Goal: Information Seeking & Learning: Learn about a topic

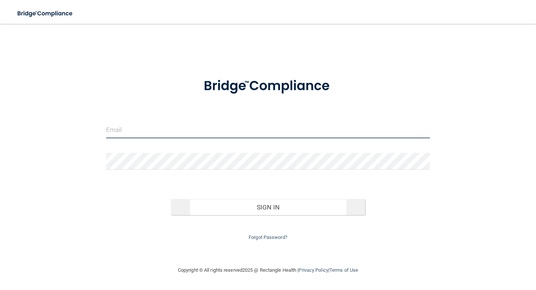
type input "[EMAIL_ADDRESS][DOMAIN_NAME]"
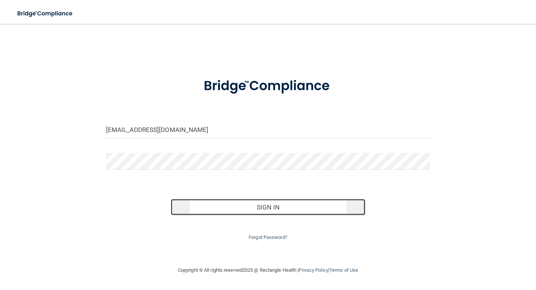
click at [283, 210] on button "Sign In" at bounding box center [268, 207] width 194 height 16
click at [251, 212] on button "Sign In" at bounding box center [268, 207] width 194 height 16
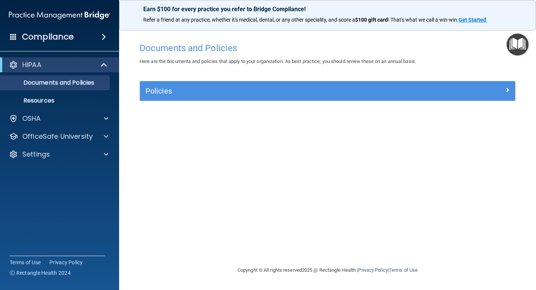
click at [94, 18] on img at bounding box center [59, 15] width 101 height 15
click at [84, 19] on img at bounding box center [59, 15] width 101 height 15
click at [517, 42] on img "Open Resource Center" at bounding box center [518, 45] width 22 height 22
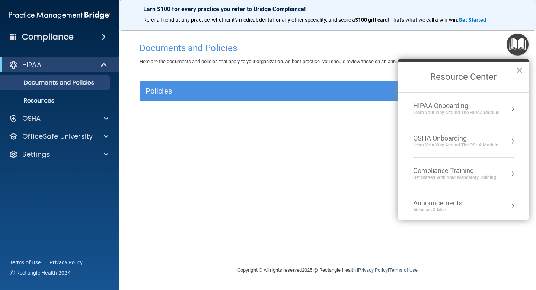
click at [446, 174] on div "Compliance Training" at bounding box center [455, 171] width 83 height 8
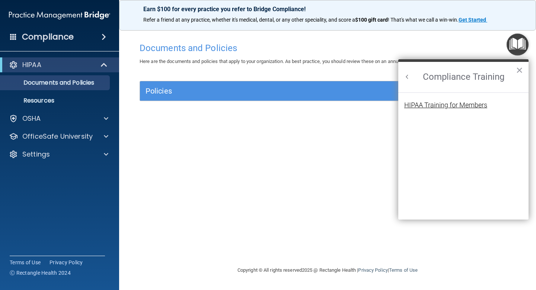
click at [455, 107] on div "HIPAA Training for Members" at bounding box center [446, 105] width 83 height 7
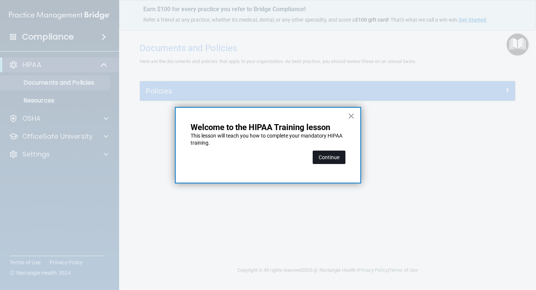
click at [339, 157] on button "Continue" at bounding box center [329, 157] width 33 height 13
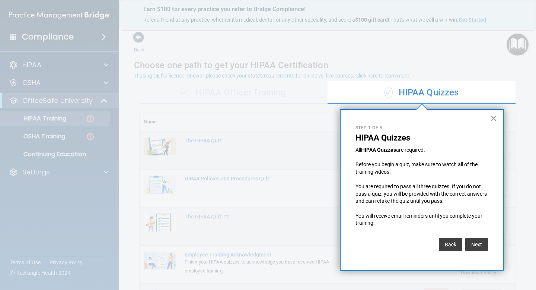
click at [494, 118] on button "×" at bounding box center [494, 118] width 7 height 12
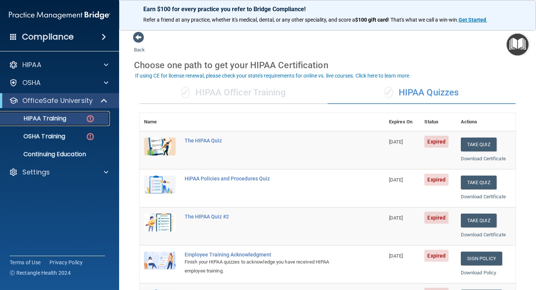
click at [75, 120] on div "HIPAA Training" at bounding box center [56, 118] width 102 height 7
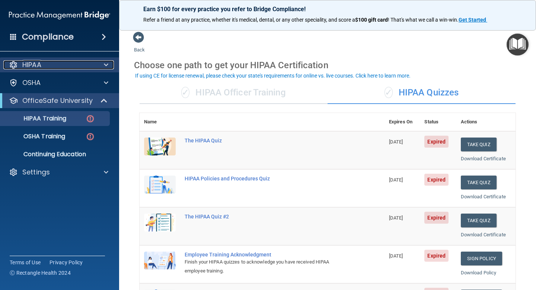
click at [67, 69] on div "HIPAA" at bounding box center [49, 64] width 92 height 9
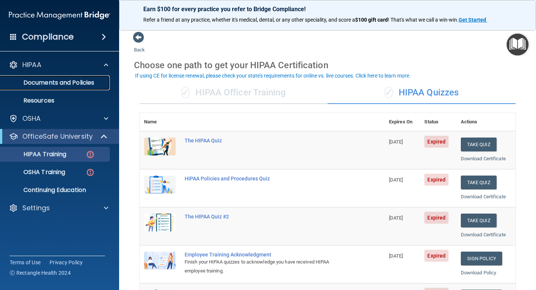
click at [75, 85] on p "Documents and Policies" at bounding box center [56, 82] width 102 height 7
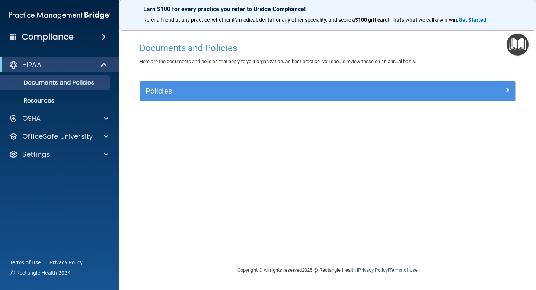
click at [518, 42] on img "Open Resource Center" at bounding box center [518, 45] width 22 height 22
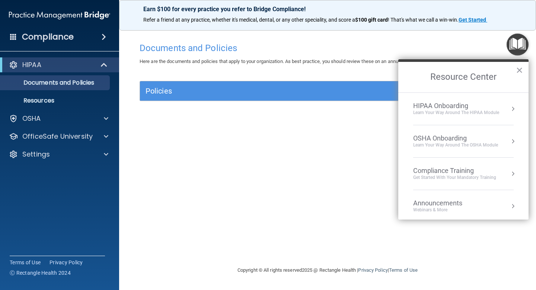
click at [462, 108] on div "HIPAA Onboarding" at bounding box center [457, 106] width 86 height 8
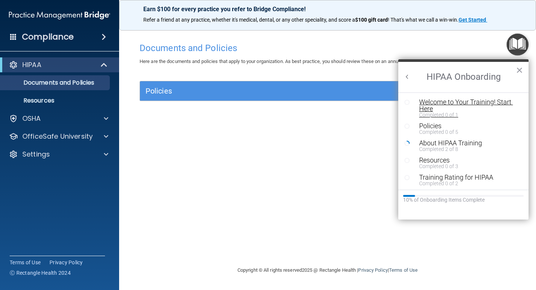
click at [436, 106] on div "Welcome to Your Training! Start Here" at bounding box center [470, 105] width 100 height 13
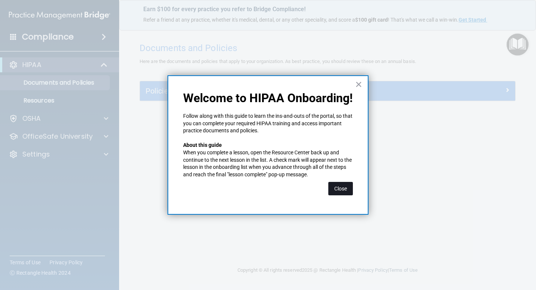
click at [347, 187] on button "Close" at bounding box center [341, 188] width 25 height 13
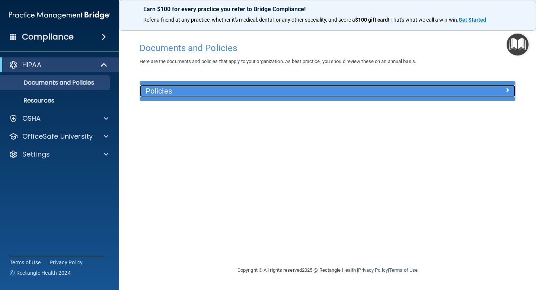
click at [314, 95] on h5 "Policies" at bounding box center [281, 91] width 270 height 8
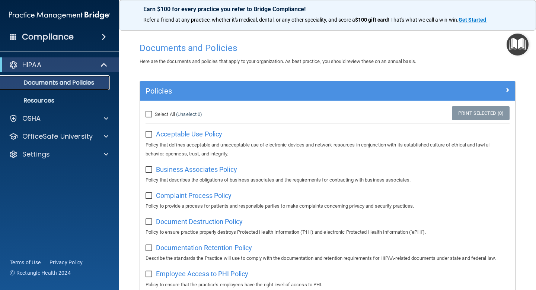
click at [60, 83] on p "Documents and Policies" at bounding box center [56, 82] width 102 height 7
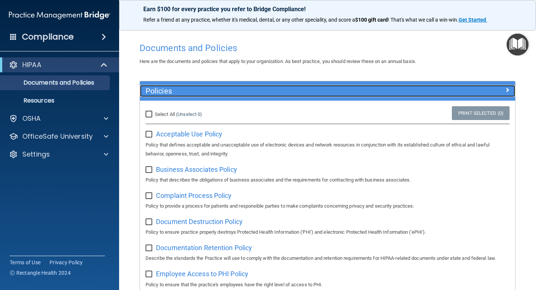
click at [169, 91] on h5 "Policies" at bounding box center [281, 91] width 270 height 8
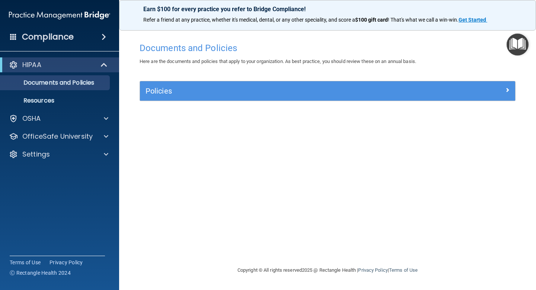
click at [519, 44] on img "Open Resource Center" at bounding box center [518, 45] width 22 height 22
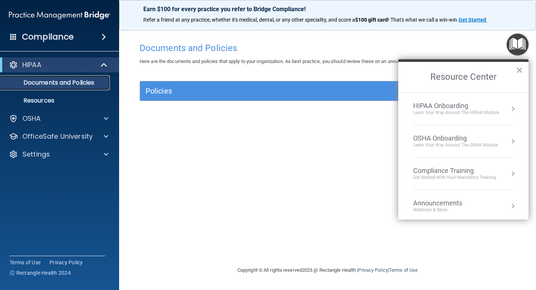
click at [50, 81] on p "Documents and Policies" at bounding box center [56, 82] width 102 height 7
click at [44, 103] on p "Resources" at bounding box center [56, 100] width 102 height 7
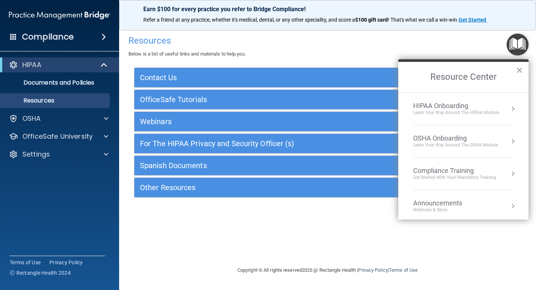
click at [443, 107] on div "HIPAA Onboarding" at bounding box center [457, 106] width 86 height 8
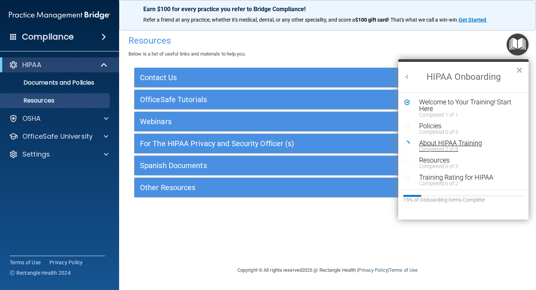
click at [460, 145] on div "About HIPAA Training" at bounding box center [470, 143] width 100 height 7
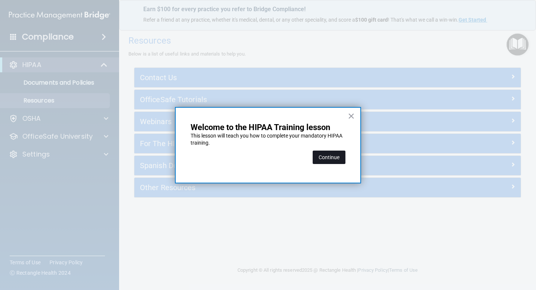
click at [337, 160] on button "Continue" at bounding box center [329, 157] width 33 height 13
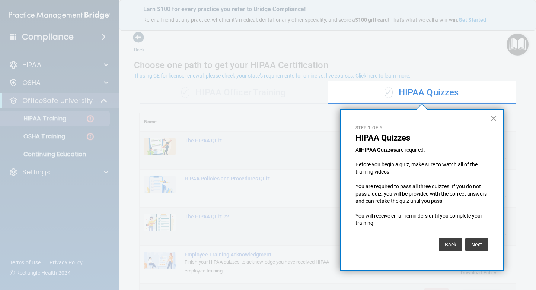
click at [494, 119] on button "×" at bounding box center [494, 118] width 7 height 12
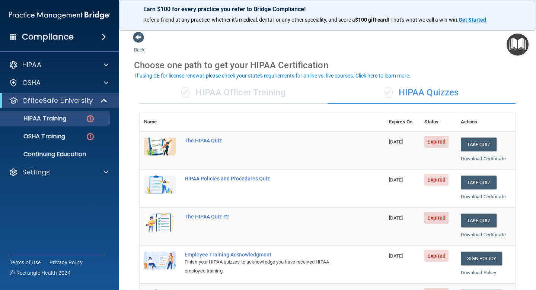
click at [201, 140] on div "The HIPAA Quiz" at bounding box center [266, 140] width 163 height 6
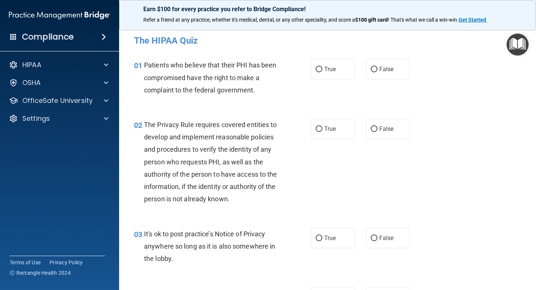
click at [523, 48] on img "Open Resource Center" at bounding box center [518, 45] width 22 height 22
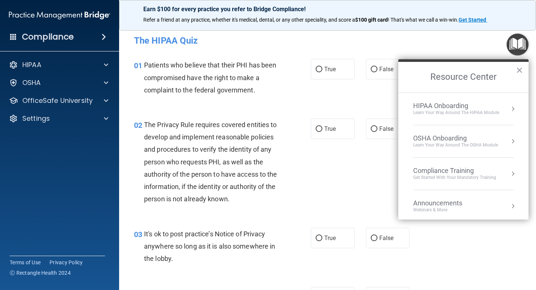
click at [468, 111] on div "Learn Your Way around the HIPAA module" at bounding box center [457, 113] width 86 height 6
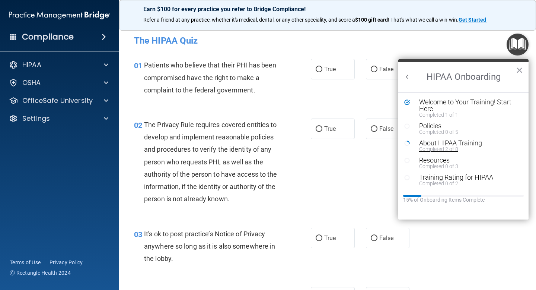
click at [456, 149] on div "Completed 2 of 8" at bounding box center [470, 148] width 100 height 5
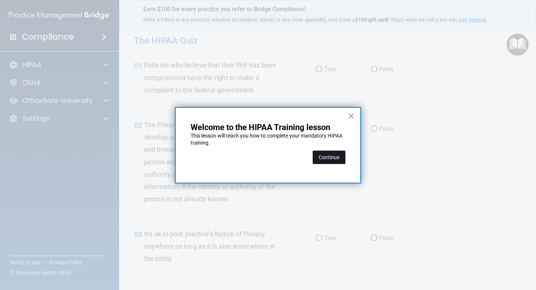
click at [336, 159] on button "Continue" at bounding box center [329, 157] width 33 height 13
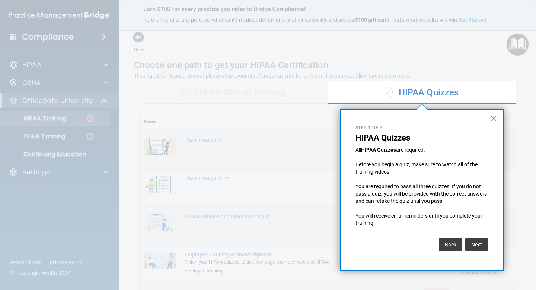
click at [495, 121] on button "×" at bounding box center [494, 118] width 7 height 12
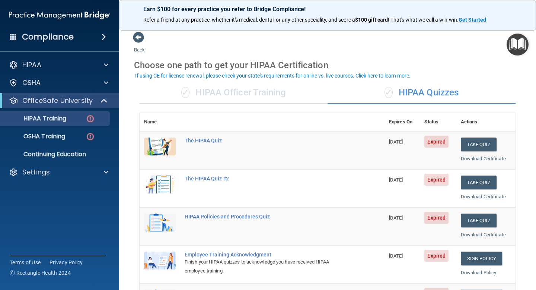
click at [482, 209] on td "Take Quiz Download Certificate" at bounding box center [486, 226] width 59 height 38
click at [520, 51] on img "Open Resource Center" at bounding box center [518, 45] width 22 height 22
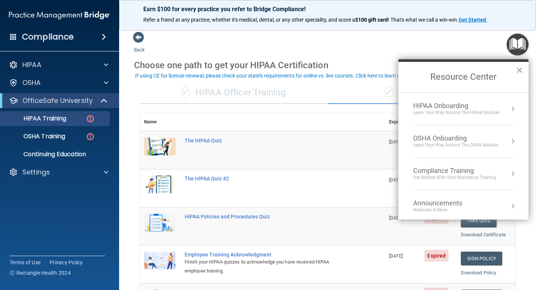
click at [521, 72] on button "×" at bounding box center [519, 70] width 7 height 12
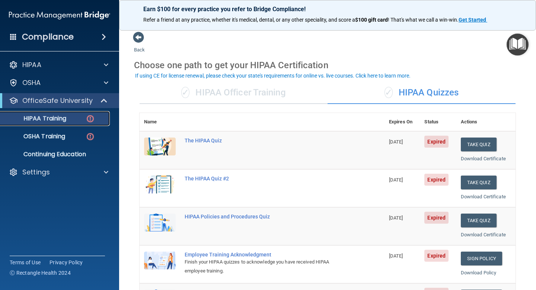
click at [61, 115] on p "HIPAA Training" at bounding box center [35, 118] width 61 height 7
click at [50, 134] on p "OSHA Training" at bounding box center [35, 136] width 60 height 7
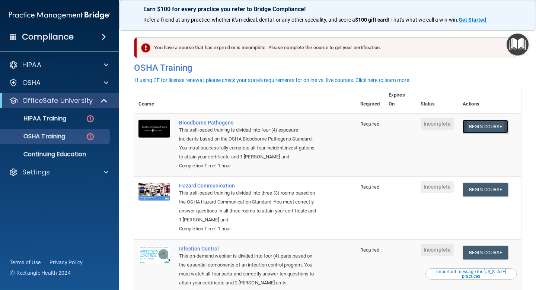
click at [498, 128] on link "Begin Course" at bounding box center [485, 127] width 45 height 14
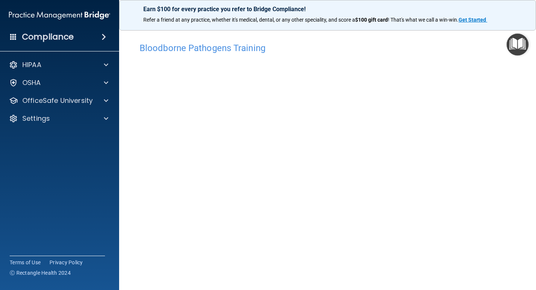
scroll to position [1, 0]
click at [516, 50] on img "Open Resource Center" at bounding box center [518, 45] width 22 height 22
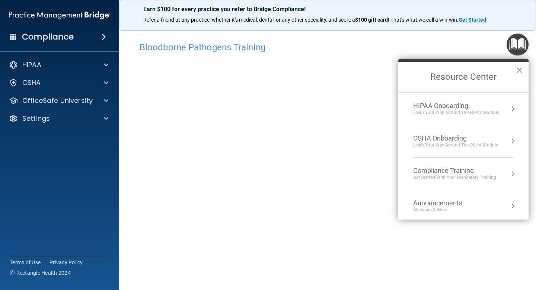
click at [519, 71] on button "×" at bounding box center [519, 70] width 7 height 12
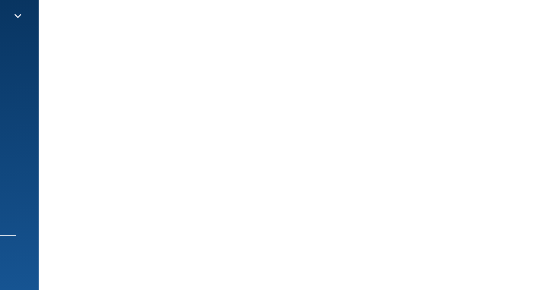
scroll to position [0, 0]
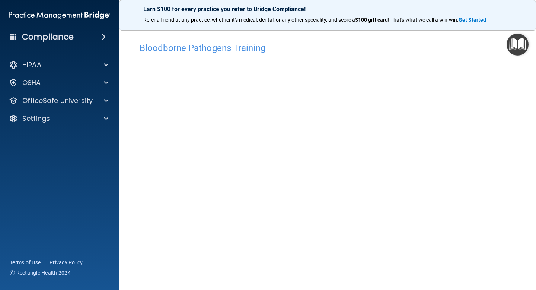
click at [474, 56] on div "Bloodborne Pathogens Training" at bounding box center [327, 48] width 387 height 18
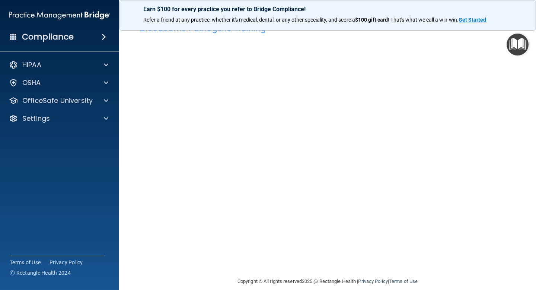
scroll to position [15, 0]
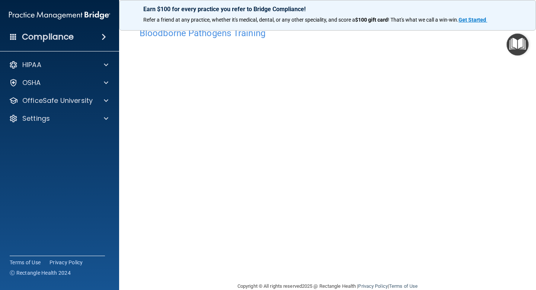
click at [517, 46] on img "Open Resource Center" at bounding box center [518, 45] width 22 height 22
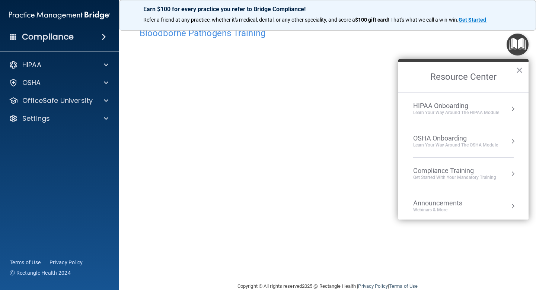
click at [461, 42] on div "Bloodborne Pathogens Training" at bounding box center [327, 33] width 387 height 18
click at [380, 40] on div "Bloodborne Pathogens Training" at bounding box center [327, 33] width 387 height 18
click at [523, 69] on button "×" at bounding box center [519, 70] width 7 height 12
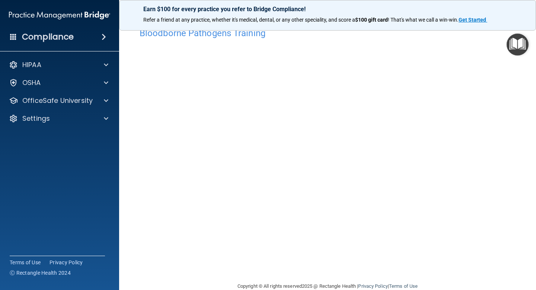
scroll to position [16, 0]
click at [517, 55] on img "Open Resource Center" at bounding box center [518, 45] width 22 height 22
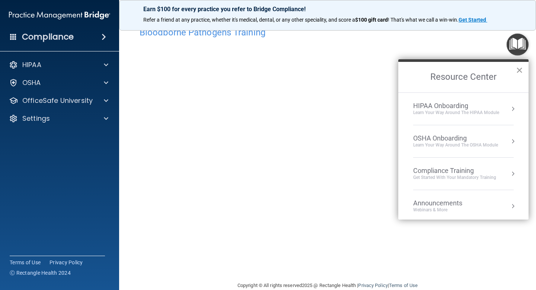
click at [523, 72] on button "×" at bounding box center [519, 70] width 7 height 12
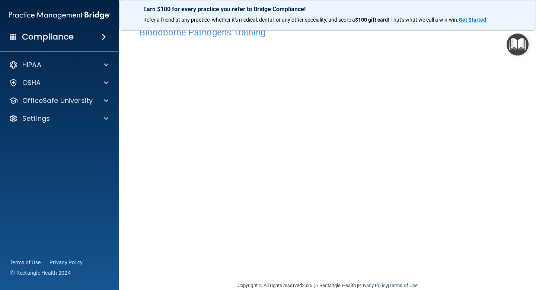
scroll to position [16, 0]
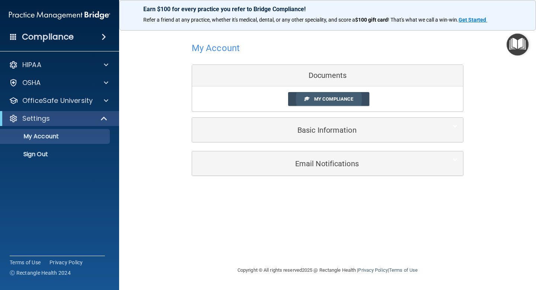
click at [329, 99] on span "My Compliance" at bounding box center [333, 99] width 39 height 6
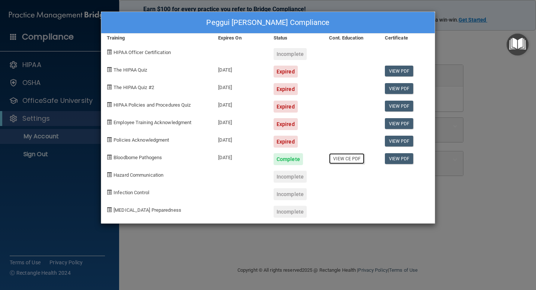
click at [363, 160] on link "View CE PDF" at bounding box center [346, 158] width 35 height 11
click at [291, 176] on div "Incomplete" at bounding box center [290, 177] width 33 height 12
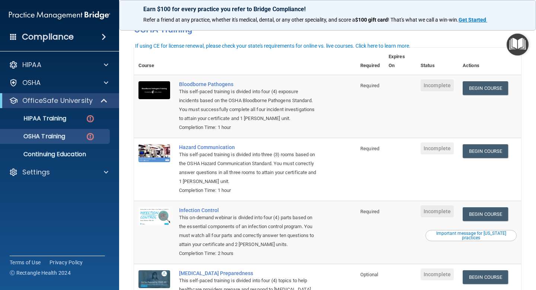
scroll to position [31, 0]
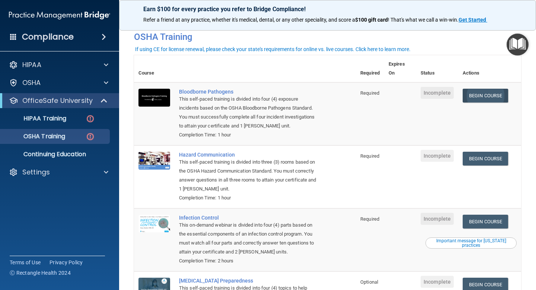
click at [488, 97] on link "Begin Course" at bounding box center [485, 96] width 45 height 14
click at [482, 159] on link "Begin Course" at bounding box center [485, 159] width 45 height 14
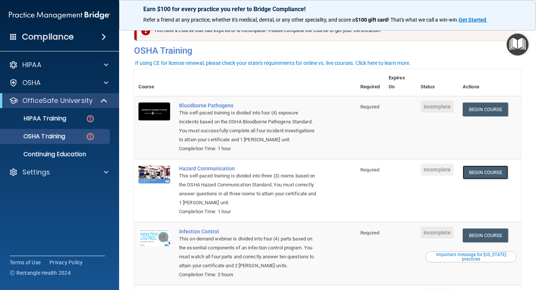
scroll to position [0, 0]
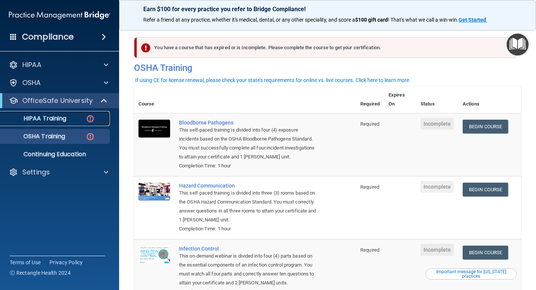
click at [74, 121] on div "HIPAA Training" at bounding box center [56, 118] width 102 height 7
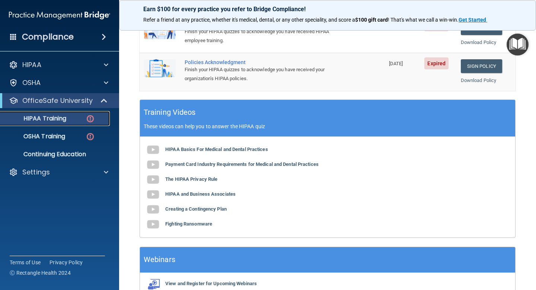
scroll to position [236, 0]
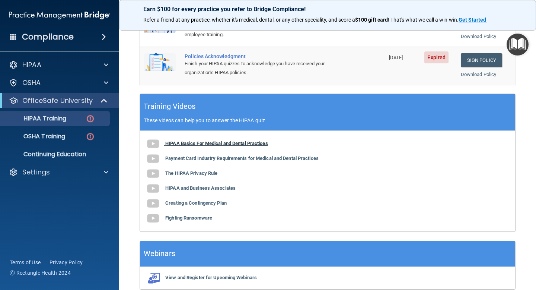
click at [155, 142] on img at bounding box center [153, 143] width 15 height 15
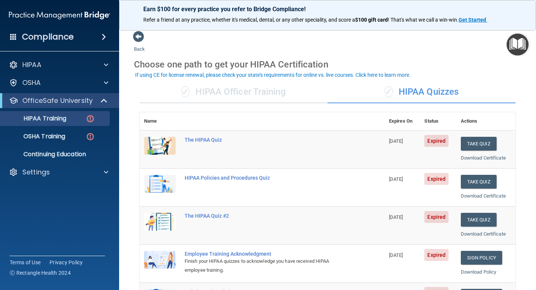
scroll to position [0, 0]
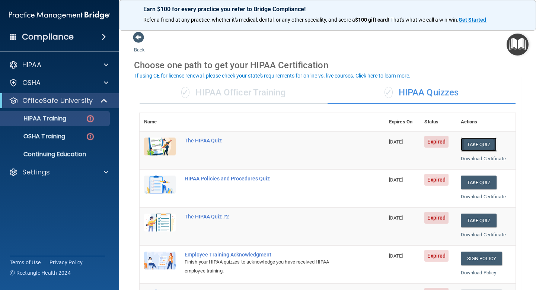
click at [473, 142] on button "Take Quiz" at bounding box center [479, 144] width 36 height 14
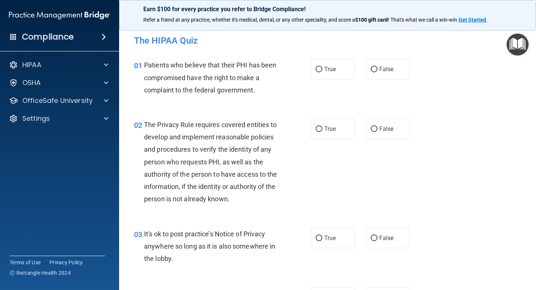
click at [64, 180] on accordion "HIPAA Documents and Policies Report an Incident Business Associates Emergency P…" at bounding box center [60, 123] width 120 height 139
click at [80, 168] on accordion "HIPAA Documents and Policies Report an Incident Business Associates Emergency P…" at bounding box center [60, 123] width 120 height 139
click at [86, 64] on div "HIPAA" at bounding box center [49, 64] width 92 height 9
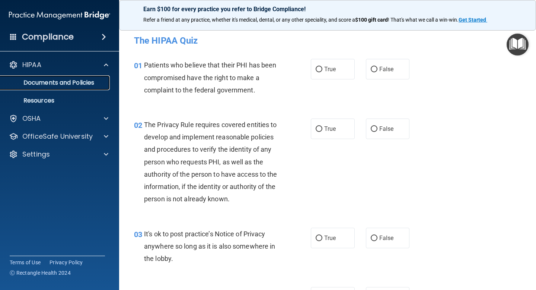
click at [70, 82] on p "Documents and Policies" at bounding box center [56, 82] width 102 height 7
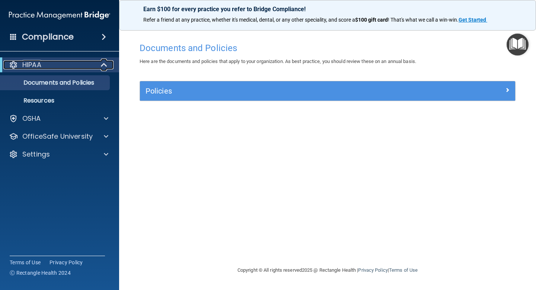
click at [76, 62] on div "HIPAA" at bounding box center [49, 64] width 92 height 9
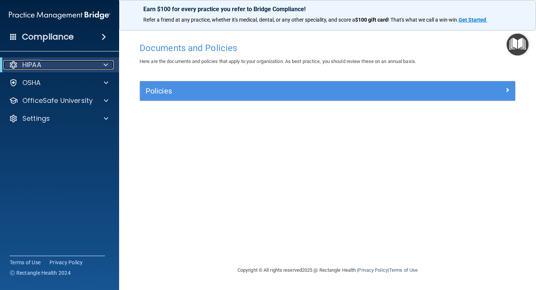
click at [75, 66] on div "HIPAA" at bounding box center [49, 64] width 92 height 9
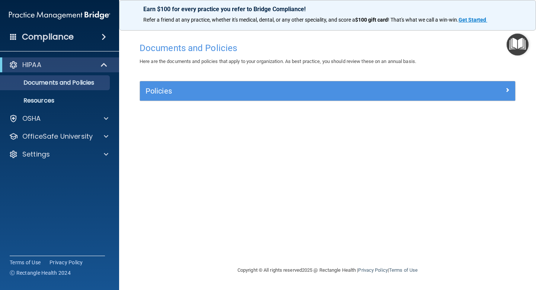
click at [96, 41] on div "Compliance" at bounding box center [59, 37] width 119 height 16
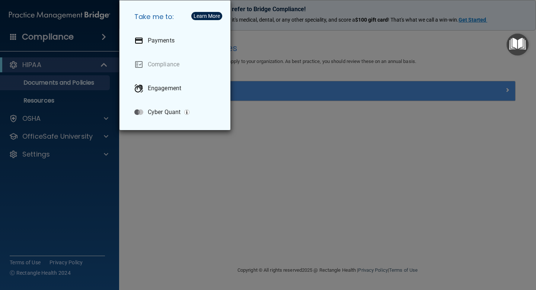
click at [97, 165] on div "Take me to: Payments Compliance Engagement Cyber Quant" at bounding box center [268, 145] width 536 height 290
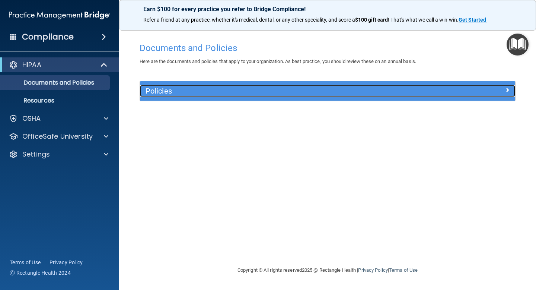
click at [180, 88] on h5 "Policies" at bounding box center [281, 91] width 270 height 8
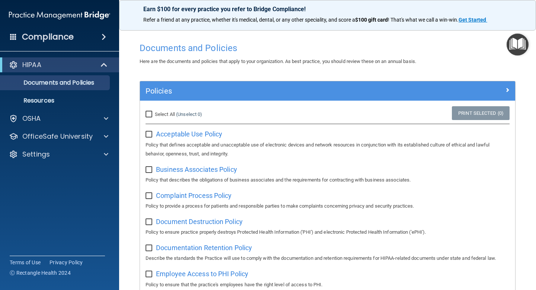
click at [525, 43] on img "Open Resource Center" at bounding box center [518, 45] width 22 height 22
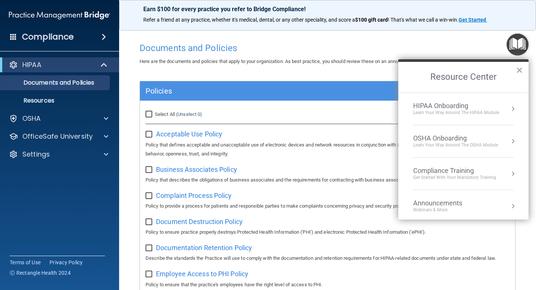
click at [519, 70] on button "×" at bounding box center [519, 70] width 7 height 12
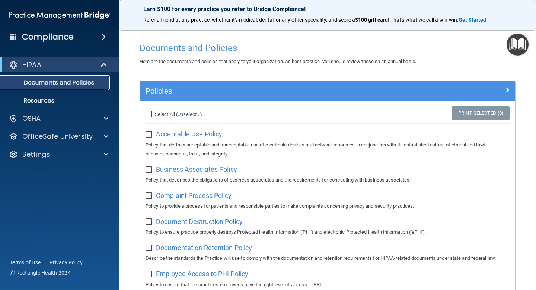
click at [67, 83] on p "Documents and Policies" at bounding box center [56, 82] width 102 height 7
click at [67, 65] on div "HIPAA" at bounding box center [49, 64] width 92 height 9
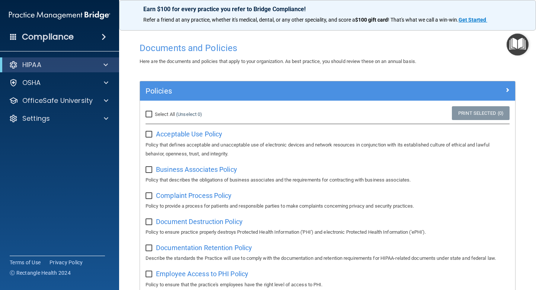
click at [84, 176] on accordion "HIPAA Documents and Policies Report an Incident Business Associates Emergency P…" at bounding box center [60, 123] width 120 height 139
click at [88, 88] on div "OSHA" at bounding box center [60, 82] width 120 height 15
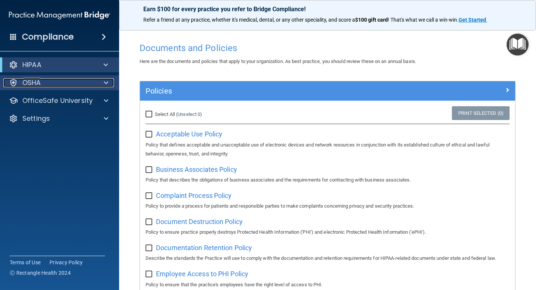
click at [93, 85] on div "OSHA" at bounding box center [49, 82] width 92 height 9
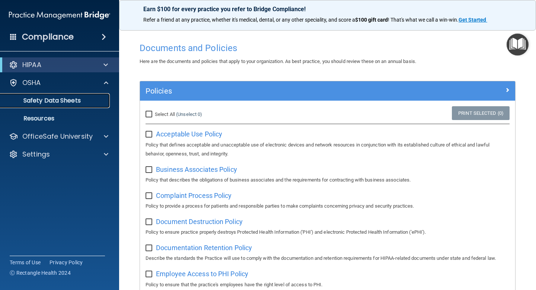
click at [60, 100] on p "Safety Data Sheets" at bounding box center [56, 100] width 102 height 7
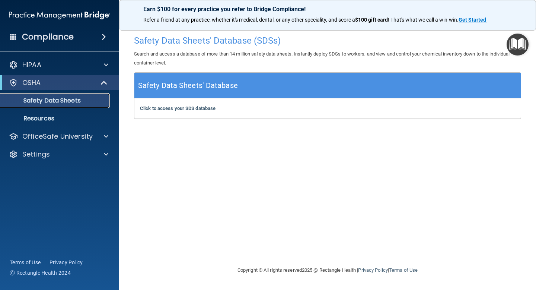
click at [63, 100] on p "Safety Data Sheets" at bounding box center [56, 100] width 102 height 7
click at [64, 34] on h4 "Compliance" at bounding box center [48, 37] width 52 height 10
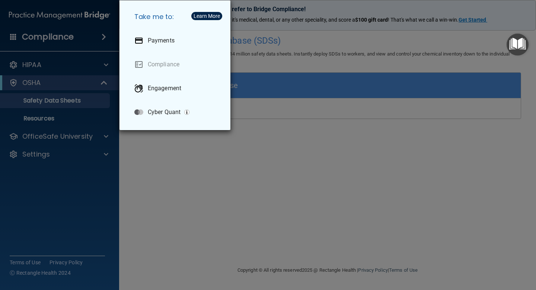
click at [65, 39] on div "Take me to: Payments Compliance Engagement Cyber Quant" at bounding box center [268, 145] width 536 height 290
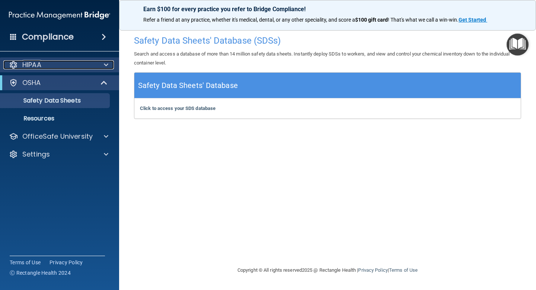
click at [63, 64] on div "HIPAA" at bounding box center [49, 64] width 92 height 9
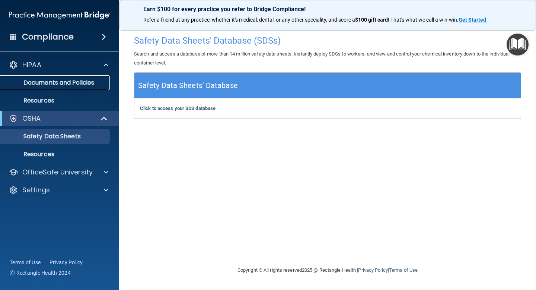
click at [62, 85] on p "Documents and Policies" at bounding box center [56, 82] width 102 height 7
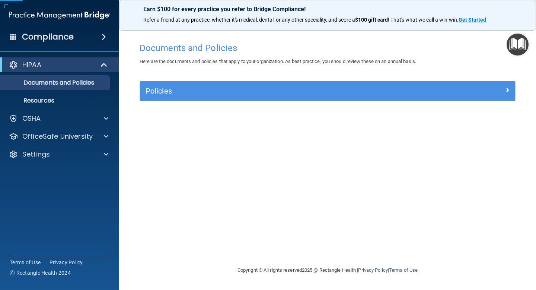
click at [79, 208] on div "Compliance HIPAA Documents and Policies Report an Incident Business Associates …" at bounding box center [59, 145] width 119 height 290
click at [57, 42] on h4 "Compliance" at bounding box center [48, 37] width 52 height 10
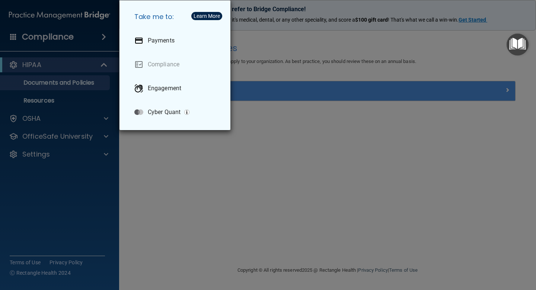
click at [44, 64] on div "Take me to: Payments Compliance Engagement Cyber Quant" at bounding box center [268, 145] width 536 height 290
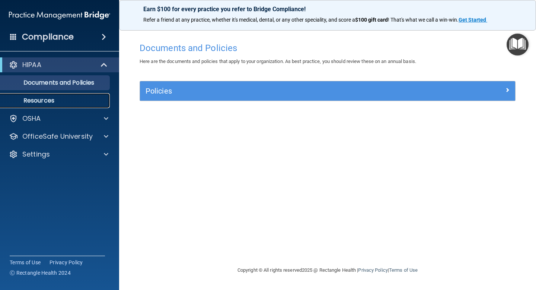
click at [47, 99] on p "Resources" at bounding box center [56, 100] width 102 height 7
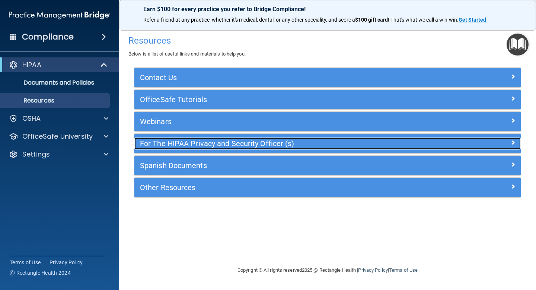
click at [203, 142] on h5 "For The HIPAA Privacy and Security Officer (s)" at bounding box center [279, 143] width 279 height 8
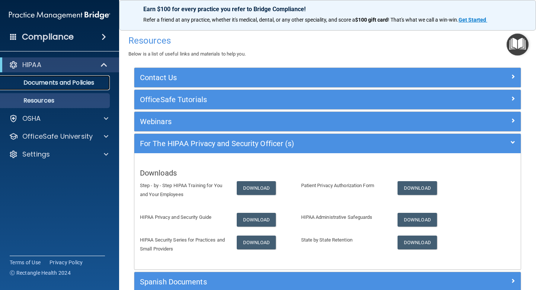
click at [84, 77] on link "Documents and Policies" at bounding box center [51, 82] width 117 height 15
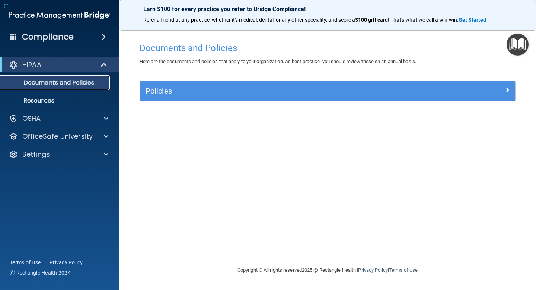
click at [82, 83] on p "Documents and Policies" at bounding box center [56, 82] width 102 height 7
click at [13, 37] on span at bounding box center [13, 36] width 7 height 7
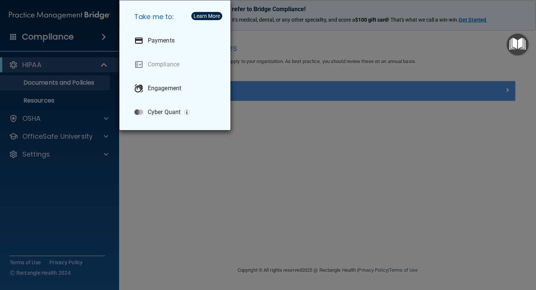
click at [13, 37] on div "Take me to: Payments Compliance Engagement Cyber Quant" at bounding box center [268, 145] width 536 height 290
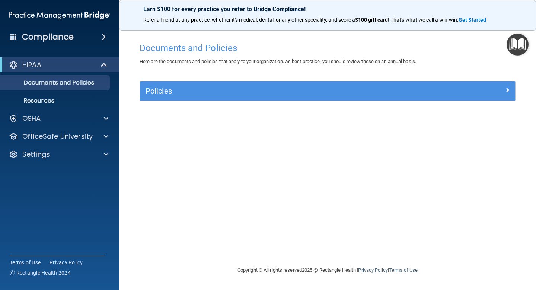
click at [65, 36] on h4 "Compliance" at bounding box center [48, 37] width 52 height 10
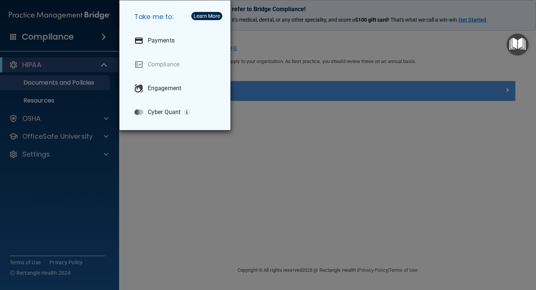
click at [65, 36] on div "Take me to: Payments Compliance Engagement Cyber Quant" at bounding box center [268, 145] width 536 height 290
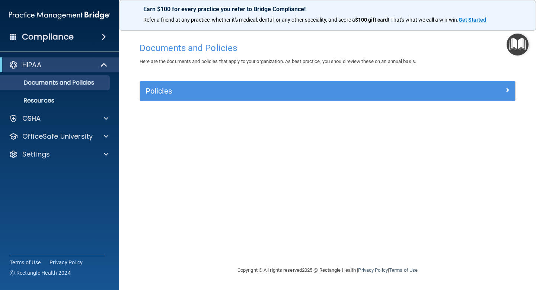
click at [73, 59] on div "HIPAA" at bounding box center [59, 64] width 119 height 15
click at [81, 136] on p "OfficeSafe University" at bounding box center [57, 136] width 70 height 9
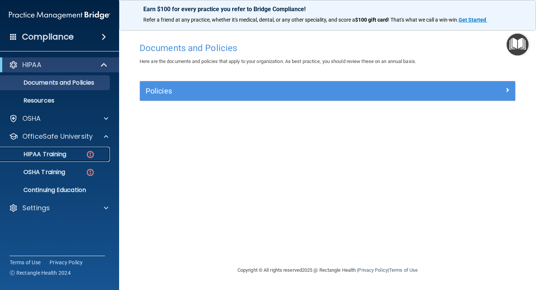
click at [77, 151] on div "HIPAA Training" at bounding box center [56, 154] width 102 height 7
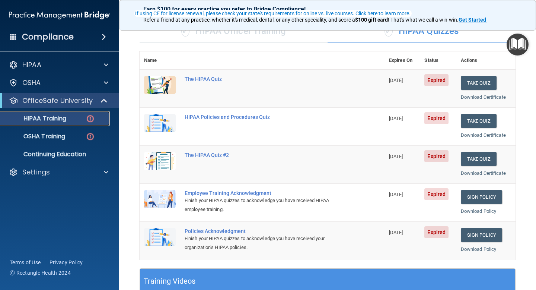
scroll to position [62, 0]
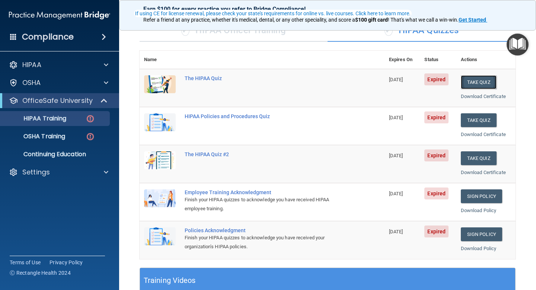
click at [487, 82] on button "Take Quiz" at bounding box center [479, 82] width 36 height 14
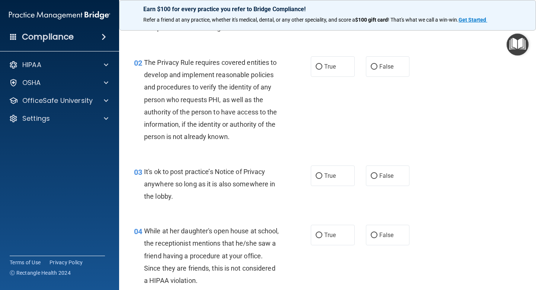
drag, startPoint x: 319, startPoint y: 65, endPoint x: 313, endPoint y: 107, distance: 42.8
click at [417, 56] on ng-form "02 The Privacy Rule requires covered entities to develop and implement reasonab…" at bounding box center [417, 56] width 0 height 0
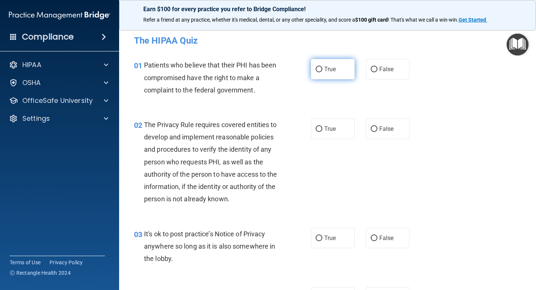
click at [319, 67] on input "True" at bounding box center [319, 70] width 7 height 6
radio input "true"
click at [319, 128] on input "True" at bounding box center [319, 129] width 7 height 6
radio input "true"
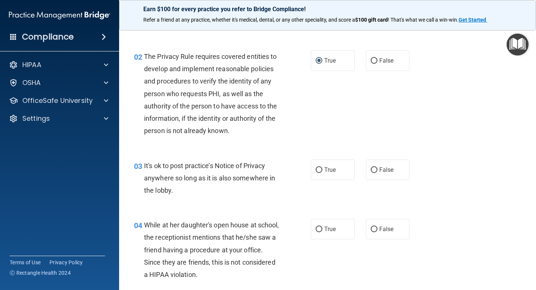
scroll to position [69, 0]
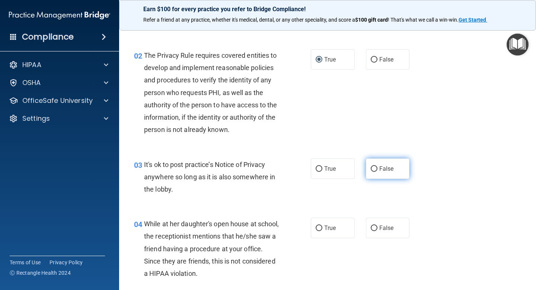
click at [374, 166] on input "False" at bounding box center [374, 169] width 7 height 6
radio input "true"
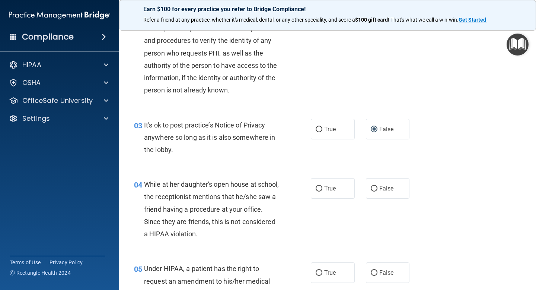
scroll to position [110, 0]
click at [374, 189] on input "False" at bounding box center [374, 188] width 7 height 6
radio input "true"
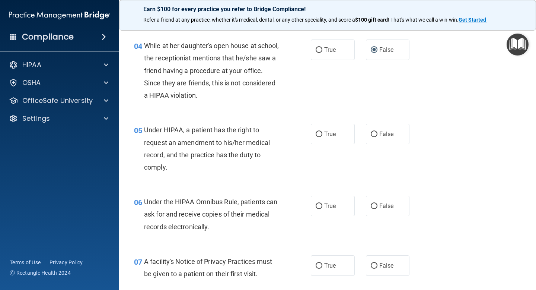
scroll to position [249, 0]
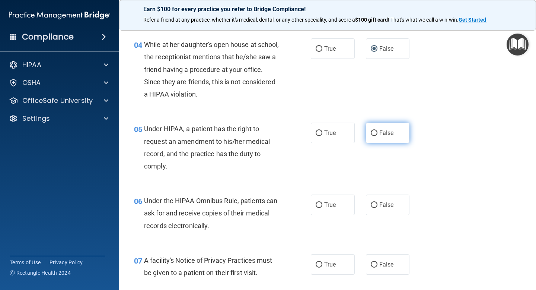
click at [375, 131] on input "False" at bounding box center [374, 133] width 7 height 6
radio input "true"
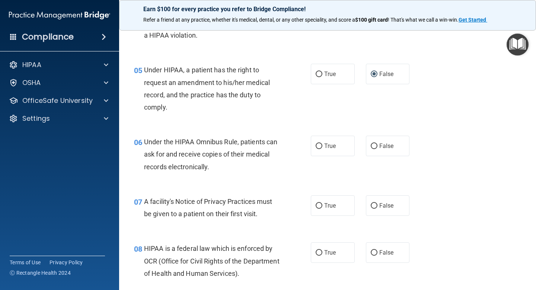
scroll to position [308, 0]
click at [319, 145] on input "True" at bounding box center [319, 146] width 7 height 6
radio input "true"
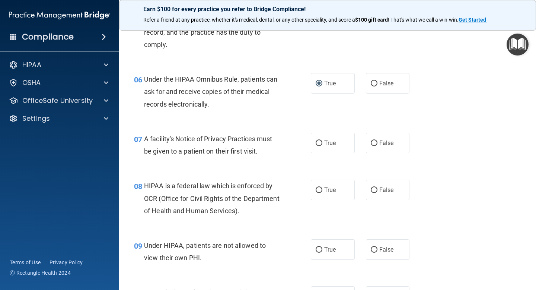
scroll to position [377, 0]
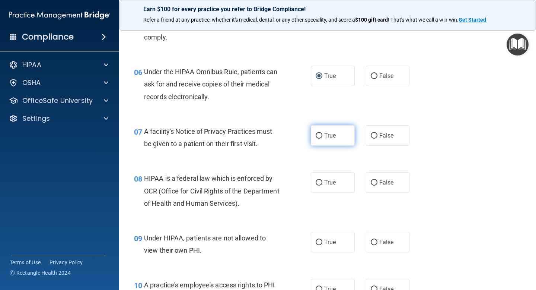
click at [318, 135] on input "True" at bounding box center [319, 136] width 7 height 6
radio input "true"
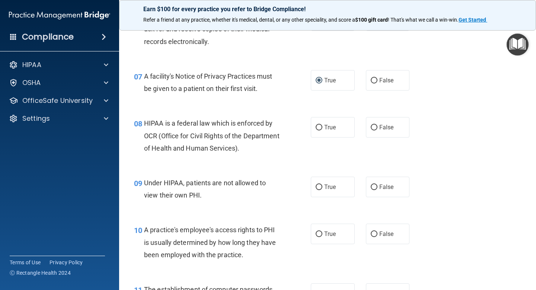
scroll to position [434, 0]
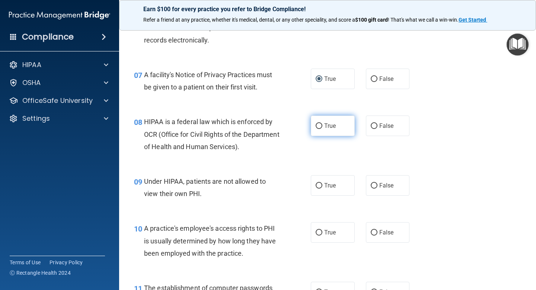
click at [319, 127] on input "True" at bounding box center [319, 126] width 7 height 6
radio input "true"
click at [374, 185] on input "False" at bounding box center [374, 186] width 7 height 6
radio input "true"
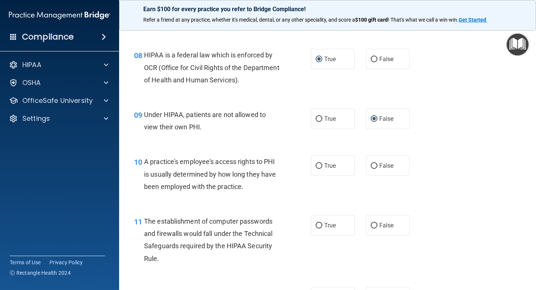
scroll to position [501, 0]
click at [375, 167] on input "False" at bounding box center [374, 166] width 7 height 6
radio input "true"
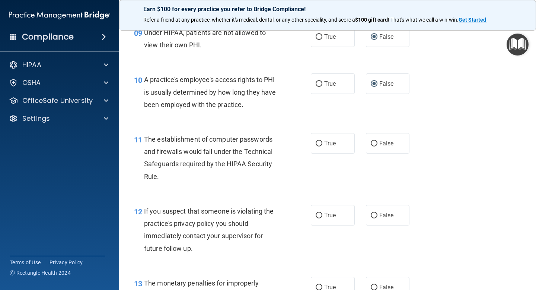
scroll to position [584, 0]
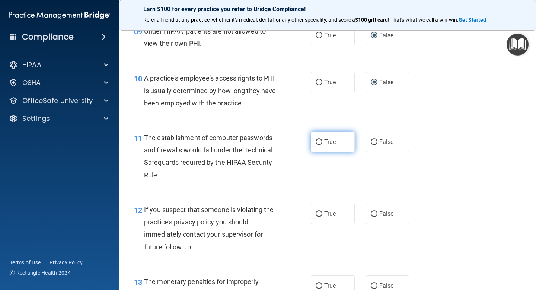
click at [318, 140] on input "True" at bounding box center [319, 142] width 7 height 6
radio input "true"
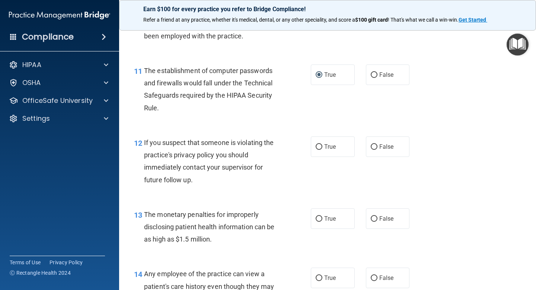
scroll to position [652, 0]
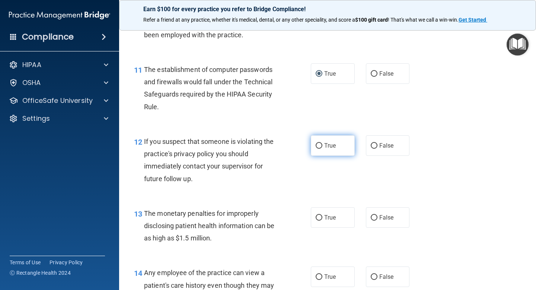
click at [319, 146] on input "True" at bounding box center [319, 146] width 7 height 6
radio input "true"
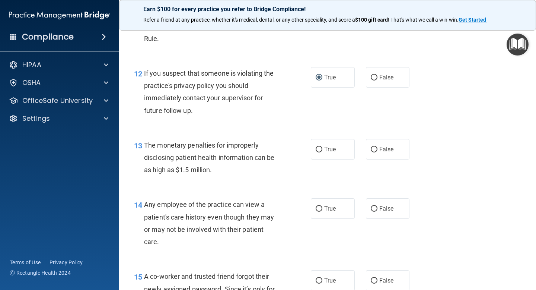
scroll to position [722, 0]
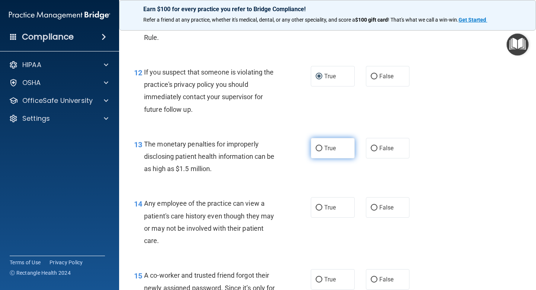
click at [318, 149] on input "True" at bounding box center [319, 149] width 7 height 6
radio input "true"
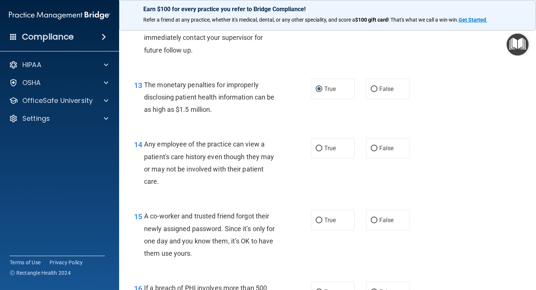
scroll to position [781, 0]
click at [376, 149] on input "False" at bounding box center [374, 148] width 7 height 6
radio input "true"
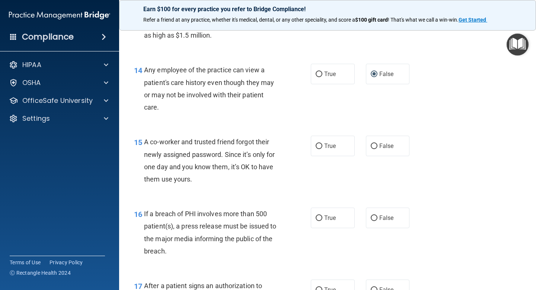
scroll to position [855, 0]
click at [374, 147] on input "False" at bounding box center [374, 146] width 7 height 6
radio input "true"
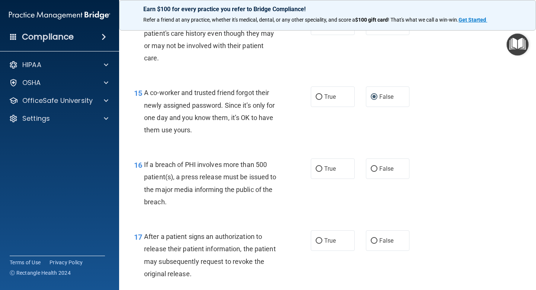
scroll to position [908, 0]
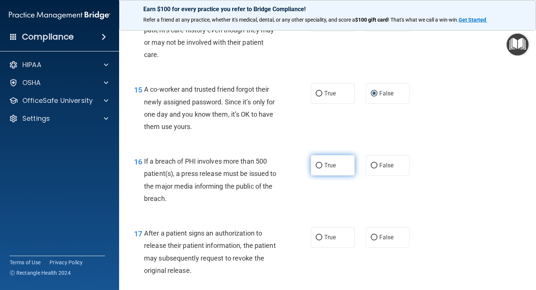
click at [319, 166] on input "True" at bounding box center [319, 166] width 7 height 6
radio input "true"
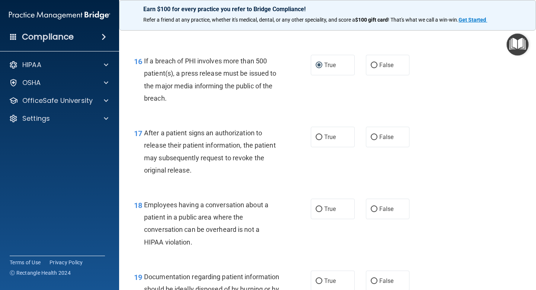
scroll to position [1008, 0]
click at [320, 138] on input "True" at bounding box center [319, 137] width 7 height 6
radio input "true"
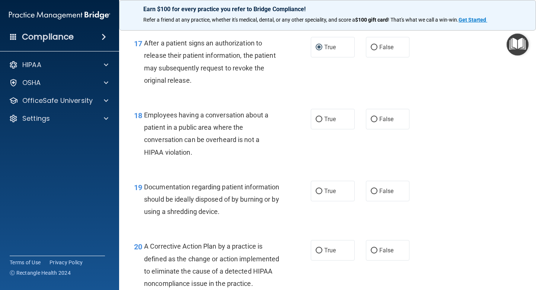
scroll to position [1098, 0]
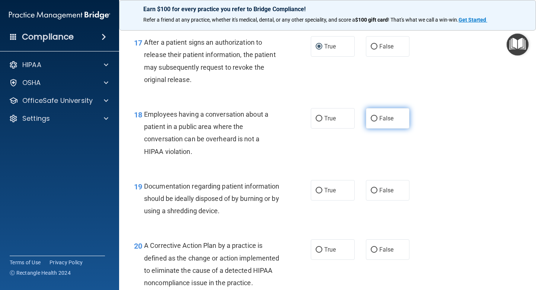
click at [374, 118] on input "False" at bounding box center [374, 119] width 7 height 6
radio input "true"
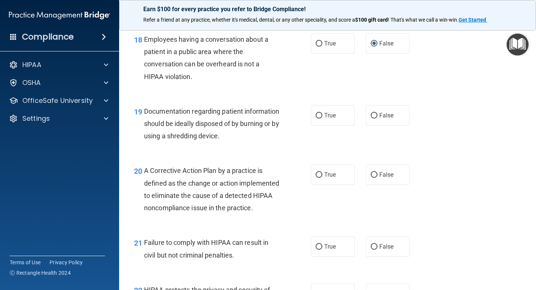
scroll to position [1177, 0]
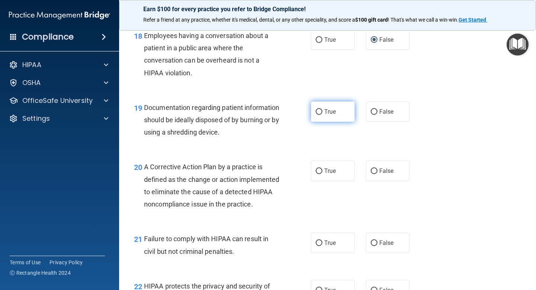
click at [317, 112] on input "True" at bounding box center [319, 112] width 7 height 6
radio input "true"
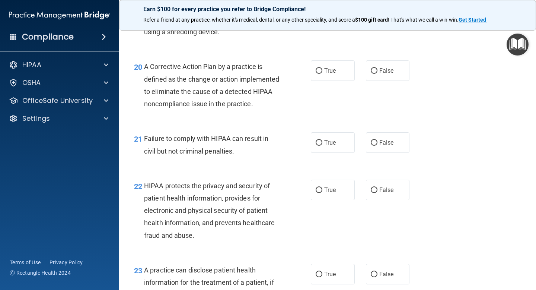
scroll to position [1278, 0]
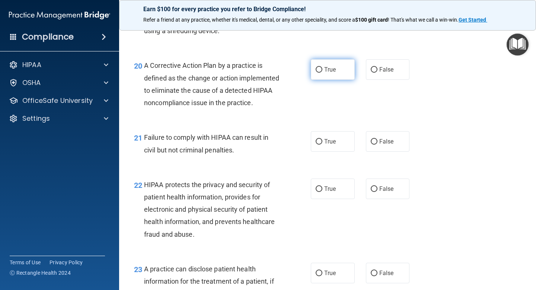
click at [319, 72] on input "True" at bounding box center [319, 70] width 7 height 6
radio input "true"
click at [320, 145] on input "True" at bounding box center [319, 142] width 7 height 6
radio input "true"
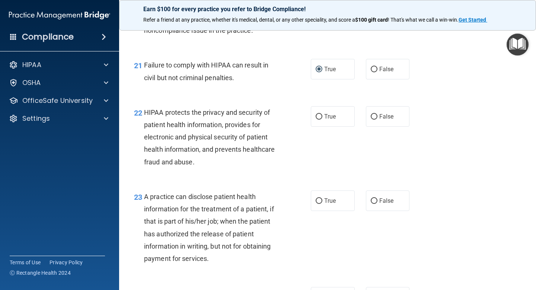
scroll to position [1354, 0]
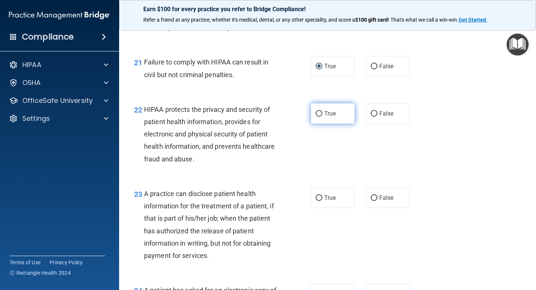
click at [319, 117] on input "True" at bounding box center [319, 114] width 7 height 6
radio input "true"
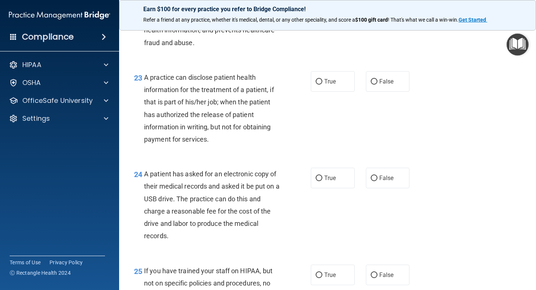
scroll to position [1472, 0]
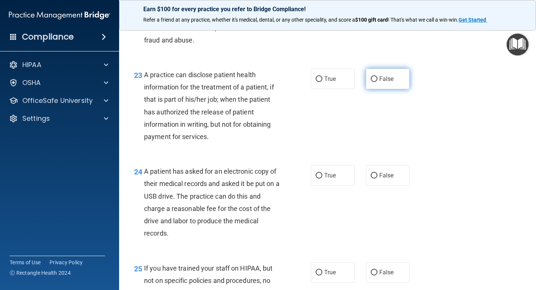
click at [374, 82] on input "False" at bounding box center [374, 79] width 7 height 6
radio input "true"
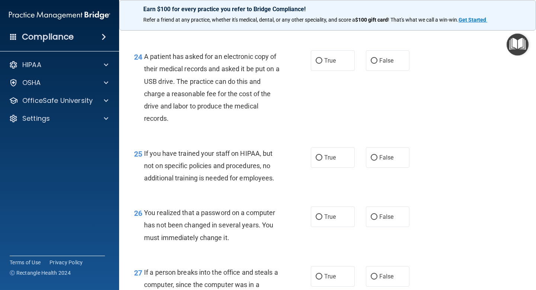
scroll to position [1588, 0]
click at [318, 70] on label "True" at bounding box center [333, 60] width 44 height 20
click at [318, 63] on input "True" at bounding box center [319, 61] width 7 height 6
radio input "true"
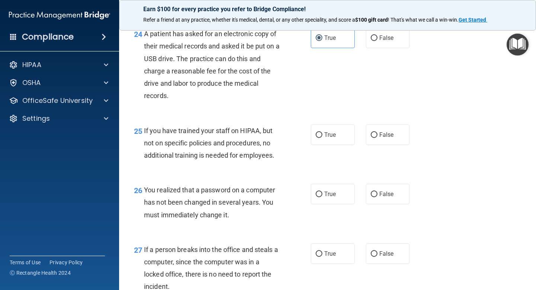
scroll to position [1611, 0]
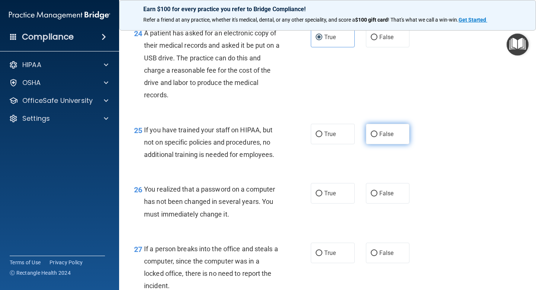
click at [376, 137] on input "False" at bounding box center [374, 135] width 7 height 6
radio input "true"
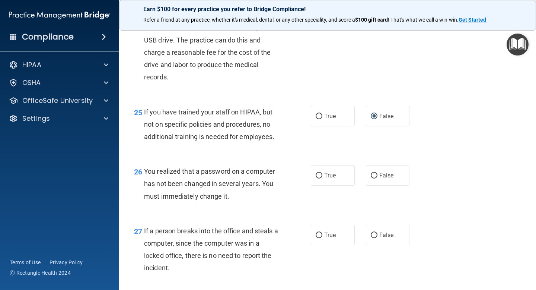
scroll to position [1629, 0]
click at [321, 178] on input "True" at bounding box center [319, 175] width 7 height 6
radio input "true"
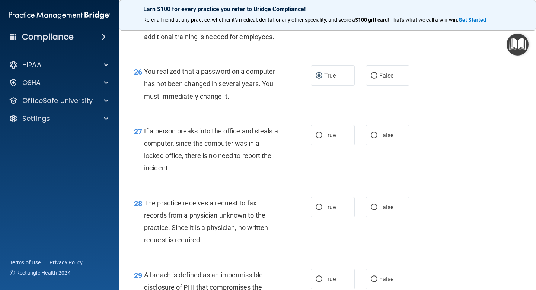
scroll to position [1729, 0]
click at [375, 137] on input "False" at bounding box center [374, 135] width 7 height 6
radio input "true"
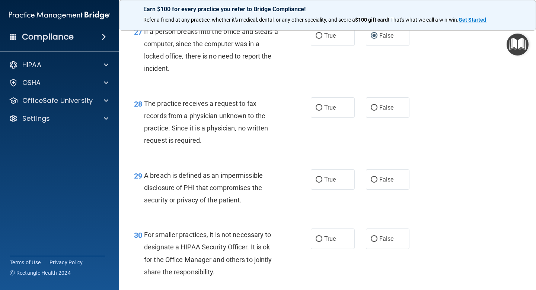
scroll to position [1830, 0]
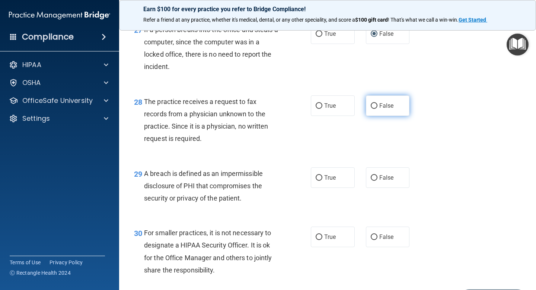
click at [375, 109] on input "False" at bounding box center [374, 106] width 7 height 6
radio input "true"
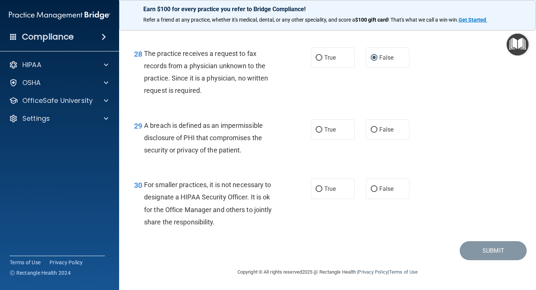
scroll to position [1890, 0]
click at [319, 128] on input "True" at bounding box center [319, 130] width 7 height 6
radio input "true"
click at [371, 186] on label "False" at bounding box center [388, 188] width 44 height 20
click at [371, 186] on input "False" at bounding box center [374, 189] width 7 height 6
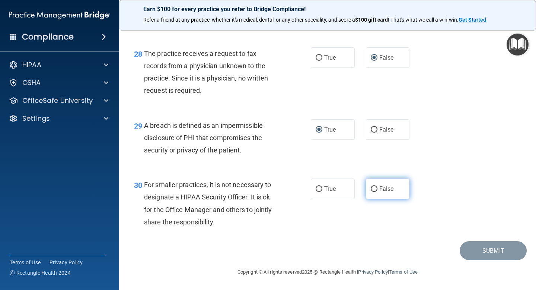
radio input "true"
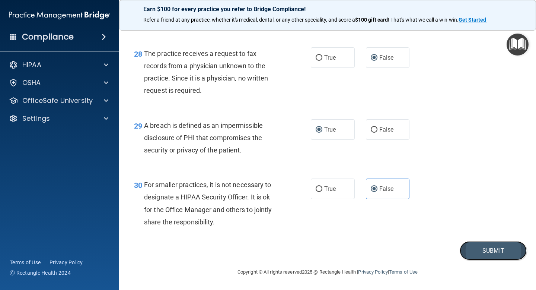
click at [483, 249] on button "Submit" at bounding box center [493, 250] width 67 height 19
click at [491, 251] on button "Submit" at bounding box center [493, 250] width 67 height 19
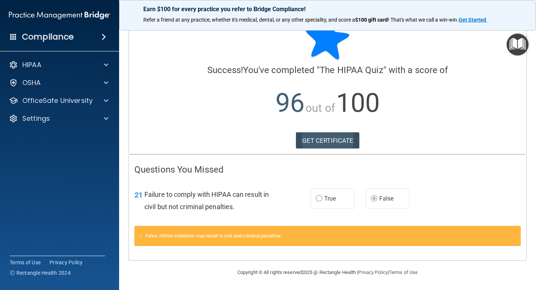
scroll to position [22, 0]
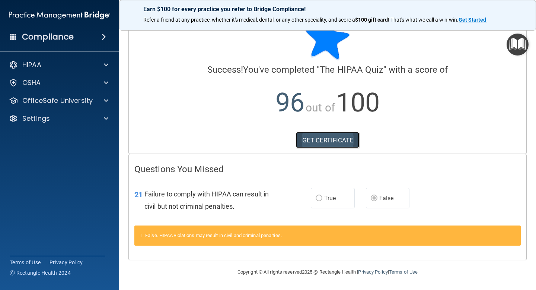
click at [338, 139] on link "GET CERTIFICATE" at bounding box center [328, 140] width 64 height 16
click at [92, 65] on div "HIPAA" at bounding box center [49, 64] width 92 height 9
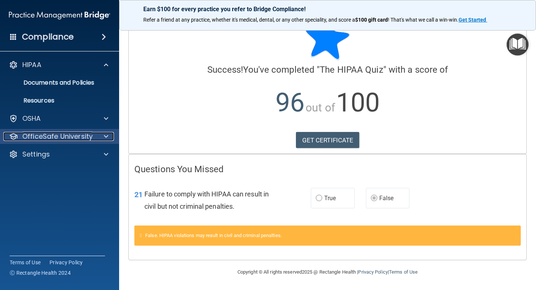
click at [103, 135] on div at bounding box center [105, 136] width 19 height 9
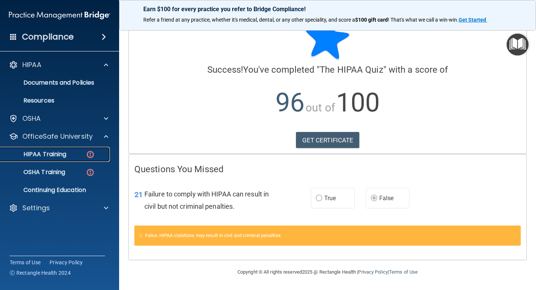
click at [83, 153] on div "HIPAA Training" at bounding box center [56, 154] width 102 height 7
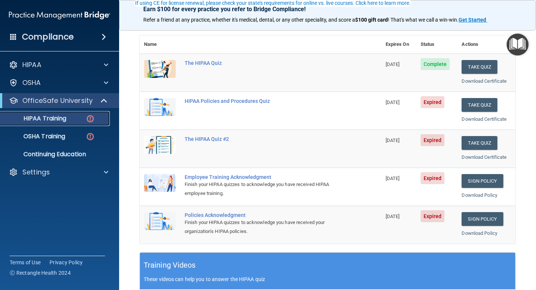
scroll to position [80, 0]
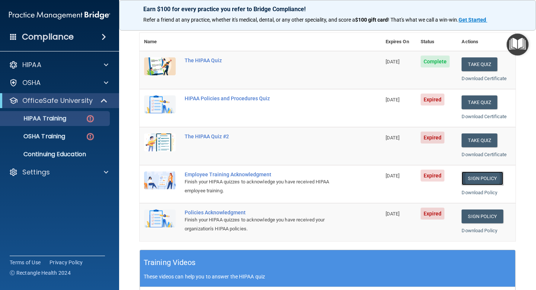
click at [478, 180] on link "Sign Policy" at bounding box center [482, 178] width 41 height 14
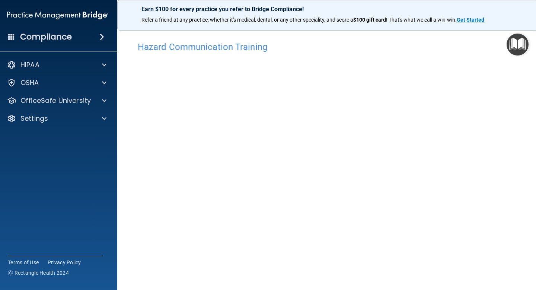
scroll to position [1, 0]
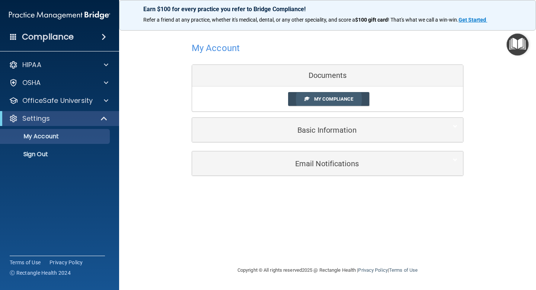
click at [341, 100] on span "My Compliance" at bounding box center [333, 99] width 39 height 6
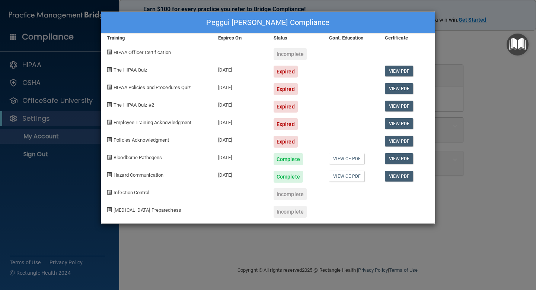
click at [472, 62] on div "Peggui [PERSON_NAME] Compliance Training Expires On Status Cont. Education Cert…" at bounding box center [268, 145] width 536 height 290
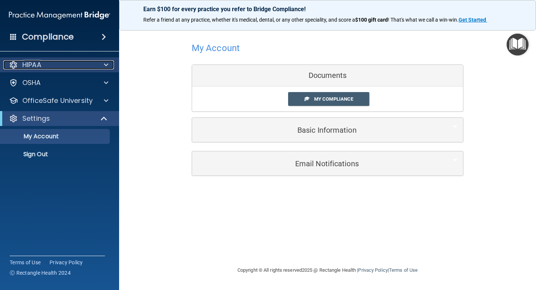
click at [44, 64] on div "HIPAA" at bounding box center [49, 64] width 92 height 9
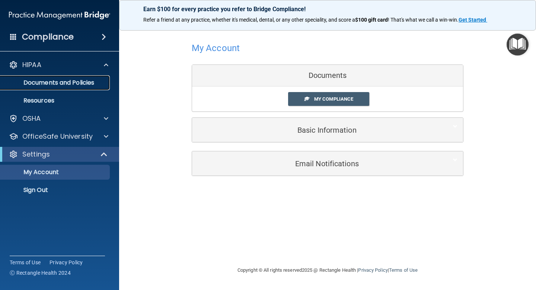
click at [49, 84] on p "Documents and Policies" at bounding box center [56, 82] width 102 height 7
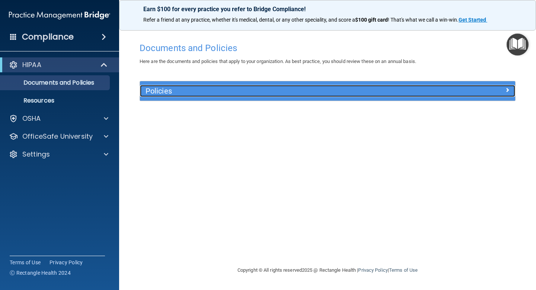
click at [172, 94] on h5 "Policies" at bounding box center [281, 91] width 270 height 8
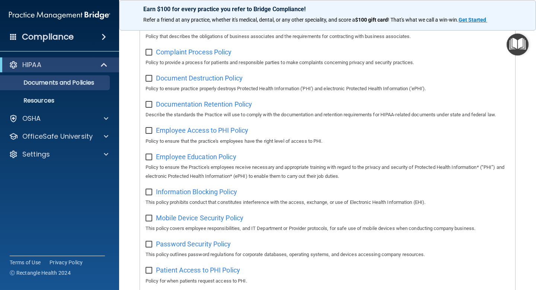
scroll to position [154, 0]
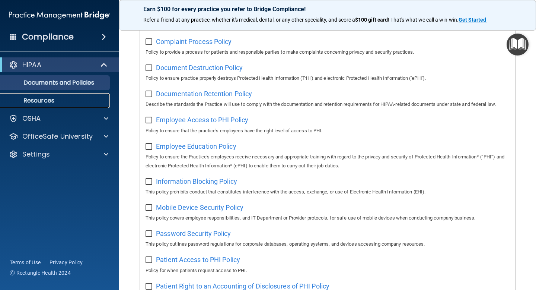
click at [42, 102] on p "Resources" at bounding box center [56, 100] width 102 height 7
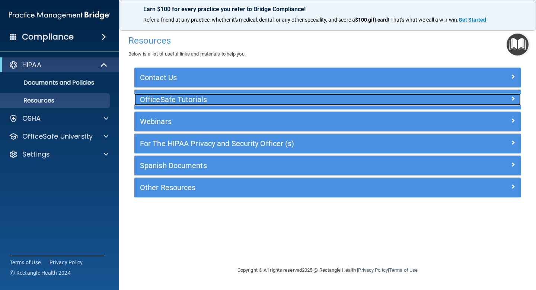
click at [190, 98] on h5 "OfficeSafe Tutorials" at bounding box center [279, 99] width 279 height 8
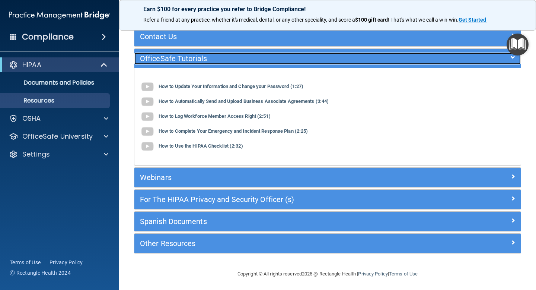
scroll to position [43, 0]
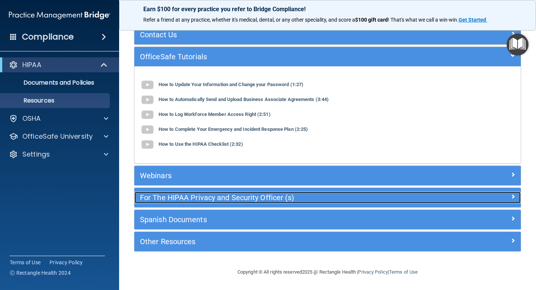
click at [239, 201] on h5 "For The HIPAA Privacy and Security Officer (s)" at bounding box center [279, 197] width 279 height 8
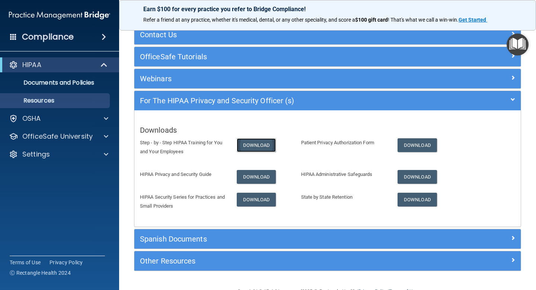
click at [262, 146] on link "Download" at bounding box center [256, 145] width 39 height 14
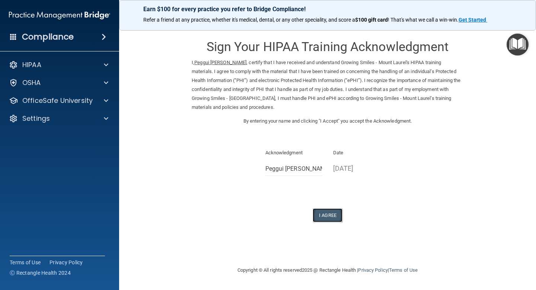
click at [330, 217] on button "I Agree" at bounding box center [328, 215] width 30 height 14
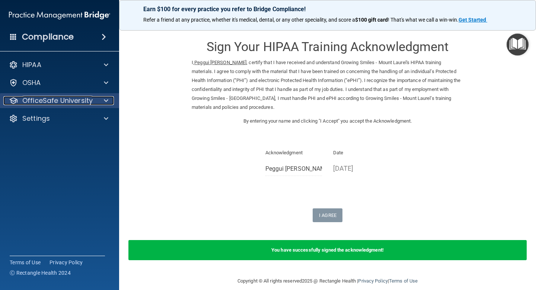
click at [102, 103] on div at bounding box center [105, 100] width 19 height 9
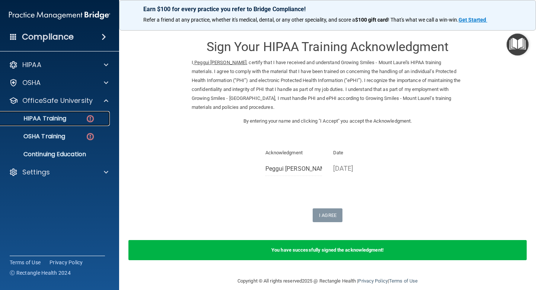
click at [90, 118] on img at bounding box center [90, 118] width 9 height 9
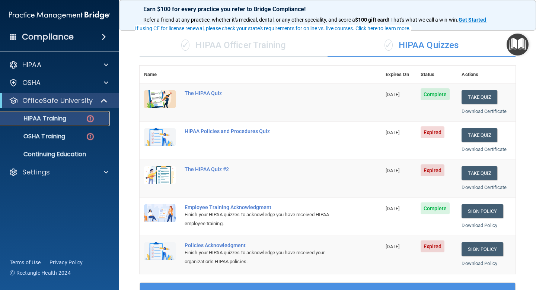
scroll to position [48, 0]
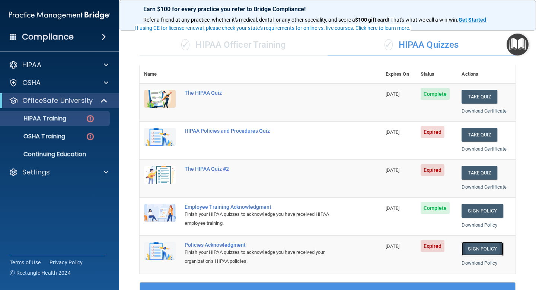
click at [484, 249] on link "Sign Policy" at bounding box center [482, 249] width 41 height 14
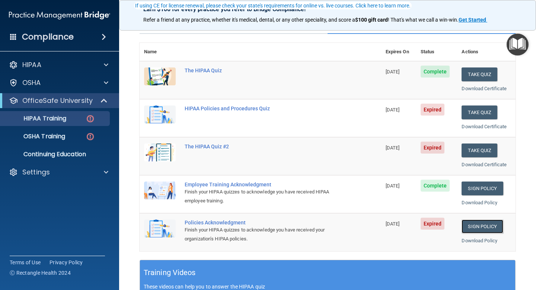
scroll to position [70, 0]
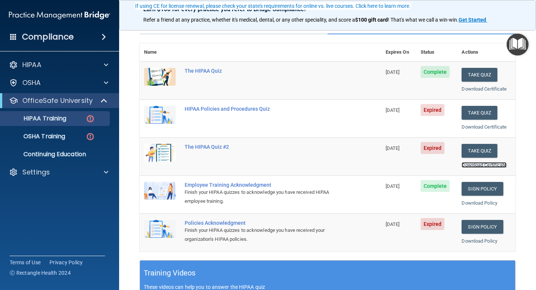
click at [490, 167] on link "Download Certificate" at bounding box center [484, 165] width 45 height 6
click at [480, 115] on button "Take Quiz" at bounding box center [480, 113] width 36 height 14
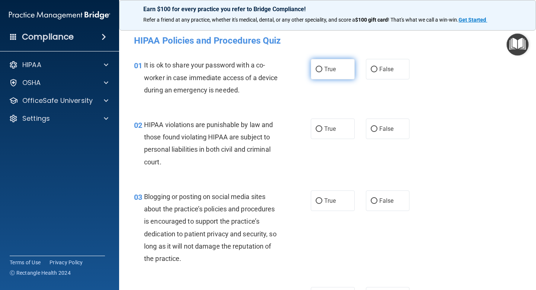
click at [320, 69] on input "True" at bounding box center [319, 70] width 7 height 6
radio input "true"
click at [319, 130] on input "True" at bounding box center [319, 129] width 7 height 6
radio input "true"
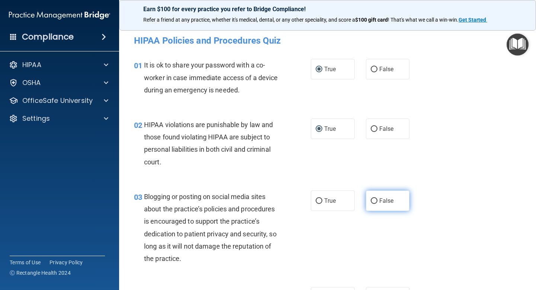
click at [374, 201] on input "False" at bounding box center [374, 201] width 7 height 6
radio input "true"
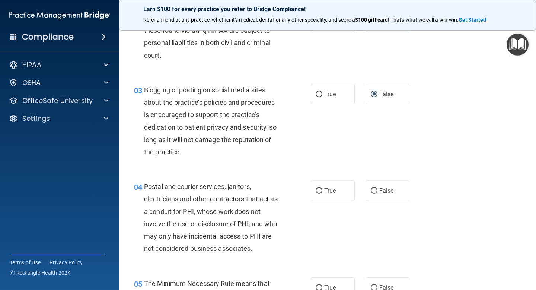
scroll to position [108, 0]
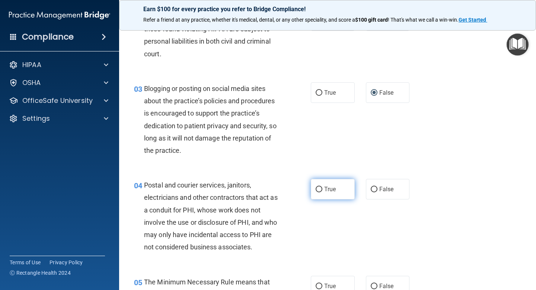
click at [319, 190] on input "True" at bounding box center [319, 190] width 7 height 6
radio input "true"
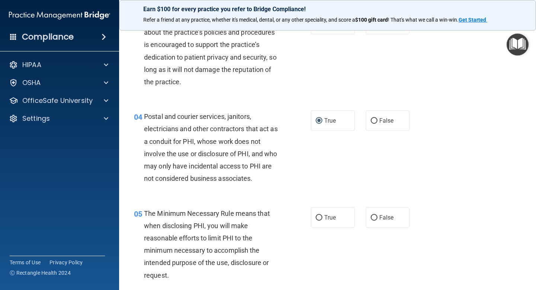
scroll to position [180, 0]
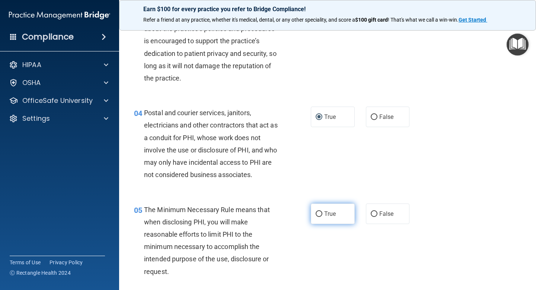
click at [320, 216] on input "True" at bounding box center [319, 214] width 7 height 6
radio input "true"
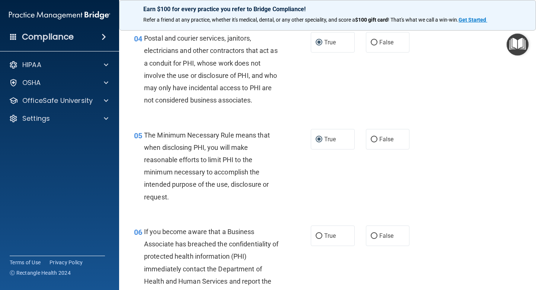
scroll to position [262, 0]
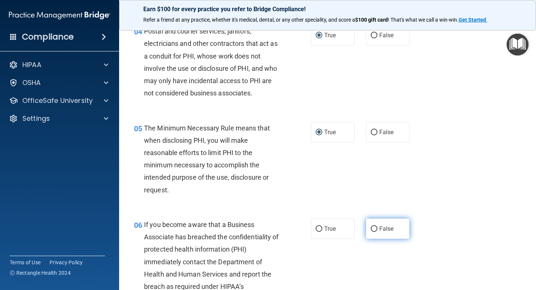
click at [376, 227] on input "False" at bounding box center [374, 229] width 7 height 6
radio input "true"
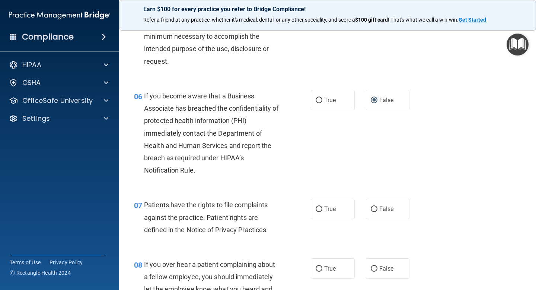
scroll to position [395, 0]
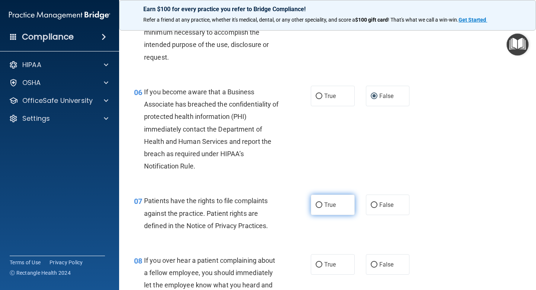
click at [317, 204] on input "True" at bounding box center [319, 205] width 7 height 6
radio input "true"
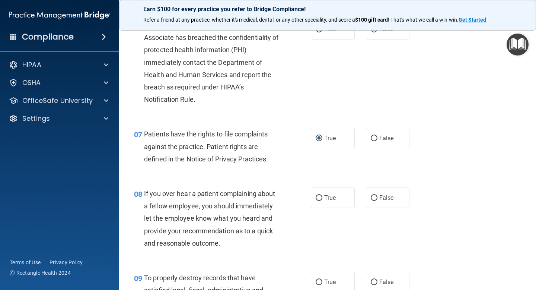
scroll to position [462, 0]
click at [375, 196] on input "False" at bounding box center [374, 198] width 7 height 6
radio input "true"
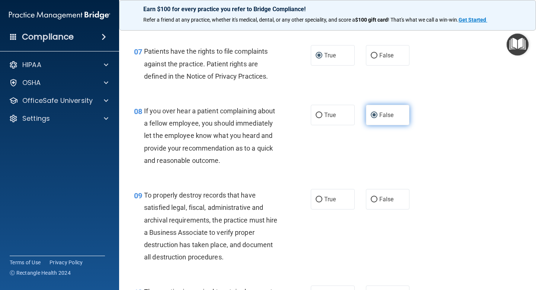
scroll to position [545, 0]
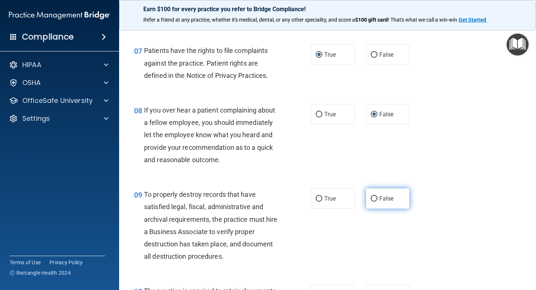
click at [375, 196] on input "False" at bounding box center [374, 199] width 7 height 6
radio input "true"
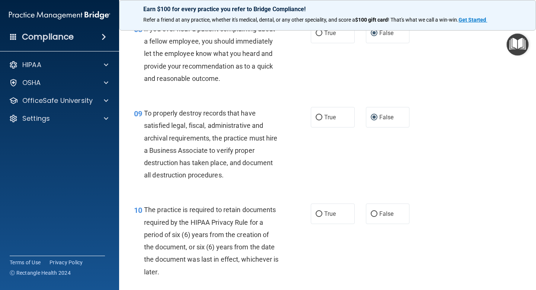
scroll to position [630, 0]
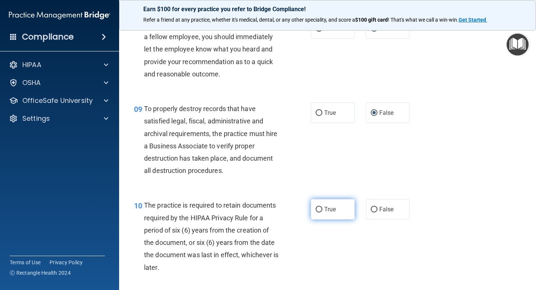
click at [322, 210] on input "True" at bounding box center [319, 210] width 7 height 6
radio input "true"
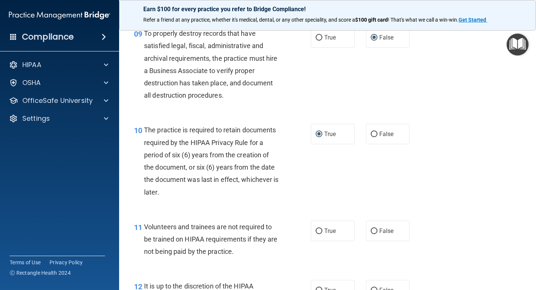
scroll to position [708, 0]
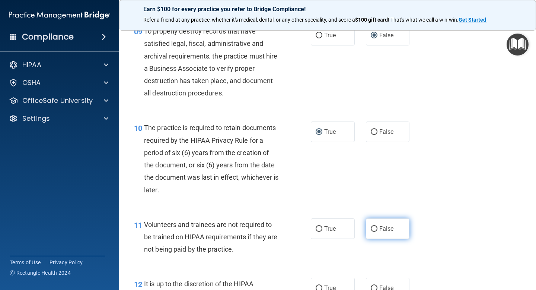
click at [375, 228] on input "False" at bounding box center [374, 229] width 7 height 6
radio input "true"
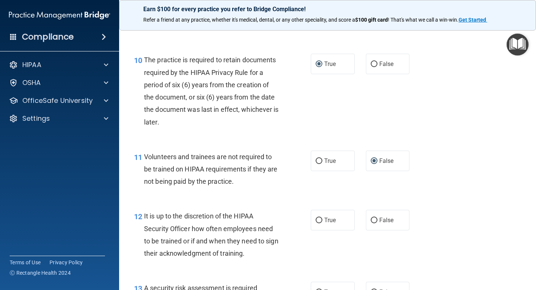
scroll to position [777, 0]
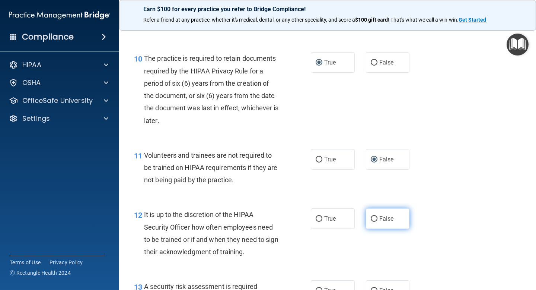
click at [373, 218] on input "False" at bounding box center [374, 219] width 7 height 6
radio input "true"
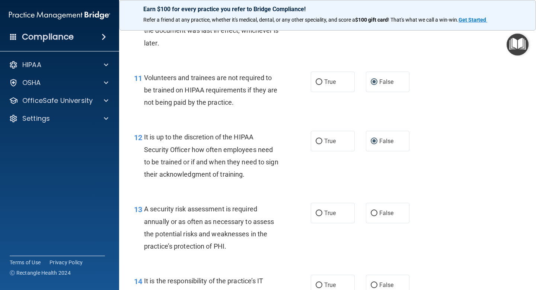
scroll to position [862, 0]
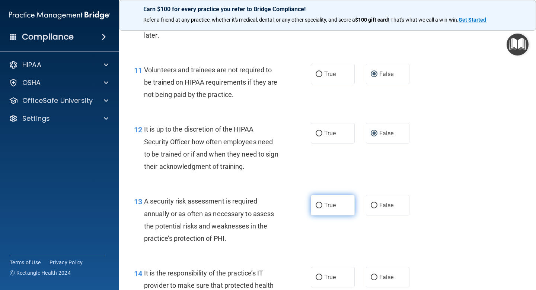
click at [320, 206] on input "True" at bounding box center [319, 206] width 7 height 6
radio input "true"
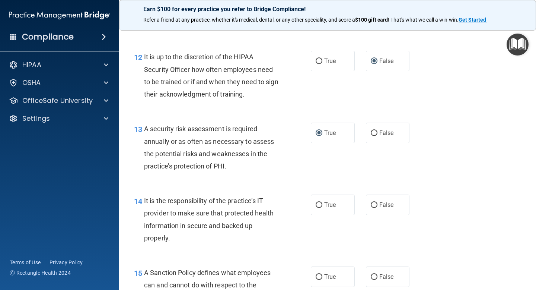
scroll to position [936, 0]
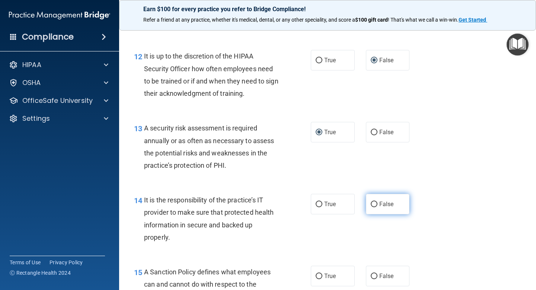
click at [375, 203] on input "False" at bounding box center [374, 205] width 7 height 6
radio input "true"
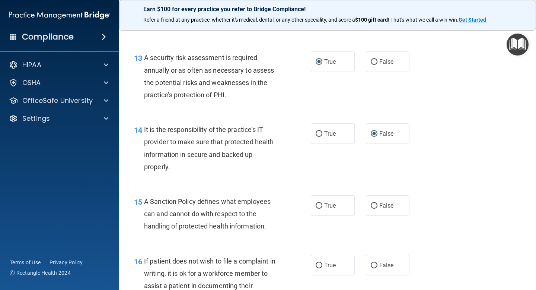
scroll to position [1009, 0]
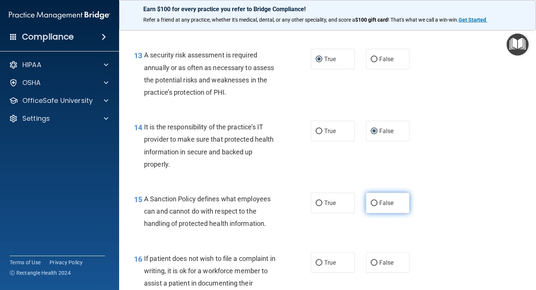
click at [373, 205] on input "False" at bounding box center [374, 203] width 7 height 6
radio input "true"
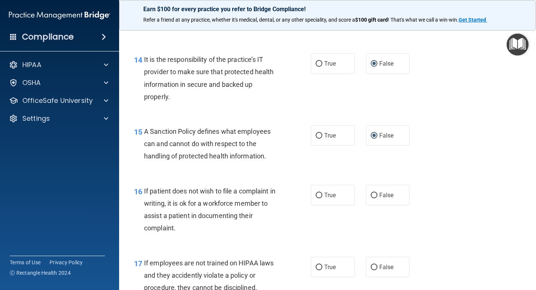
scroll to position [1079, 0]
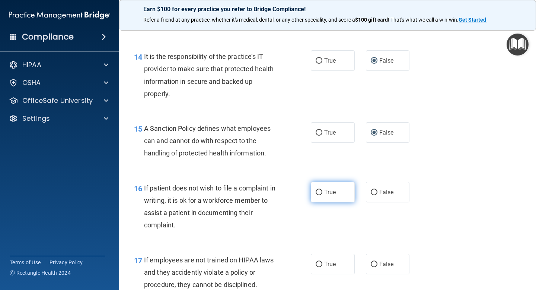
click at [320, 194] on input "True" at bounding box center [319, 193] width 7 height 6
radio input "true"
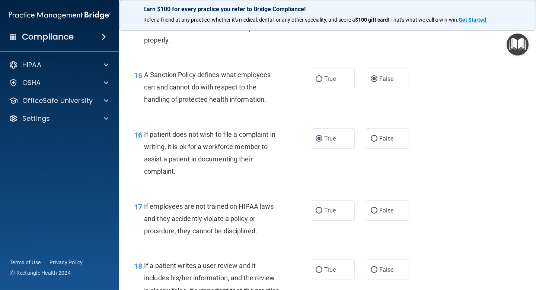
scroll to position [1150, 0]
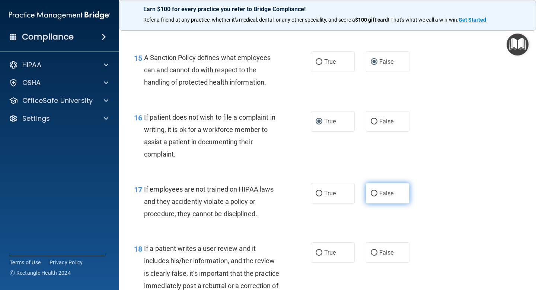
click at [374, 194] on input "False" at bounding box center [374, 194] width 7 height 6
radio input "true"
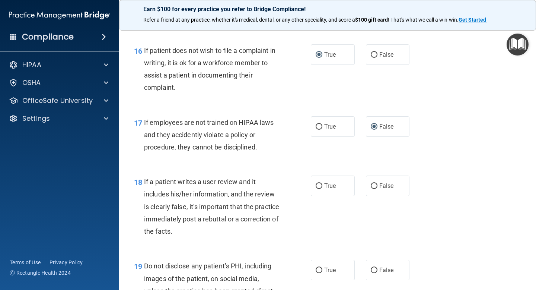
scroll to position [1222, 0]
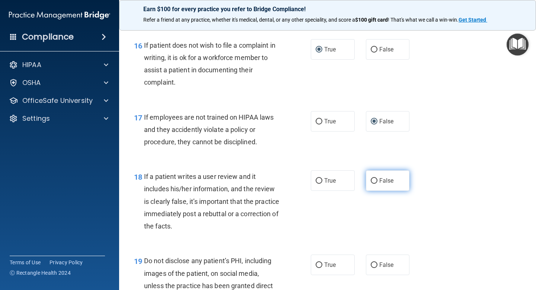
click at [376, 180] on input "False" at bounding box center [374, 181] width 7 height 6
radio input "true"
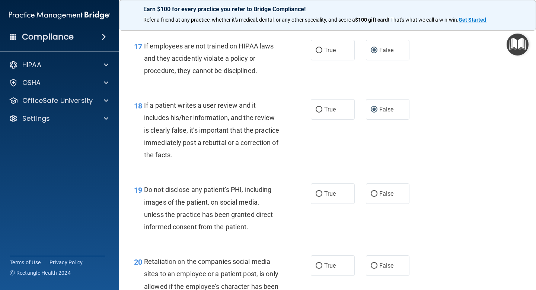
scroll to position [1311, 0]
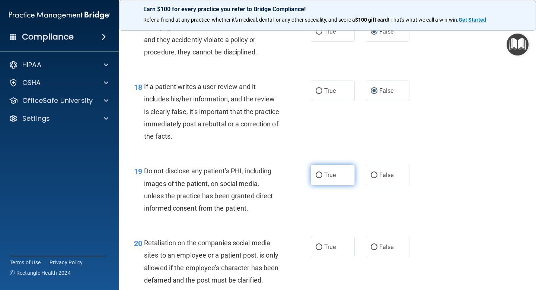
click at [319, 175] on input "True" at bounding box center [319, 175] width 7 height 6
radio input "true"
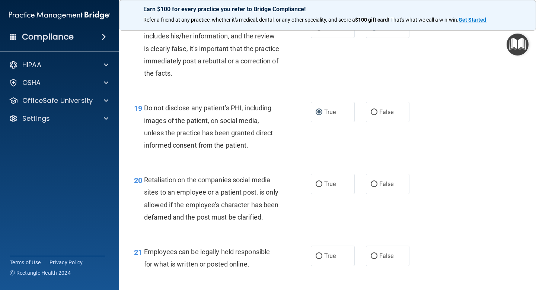
scroll to position [1377, 0]
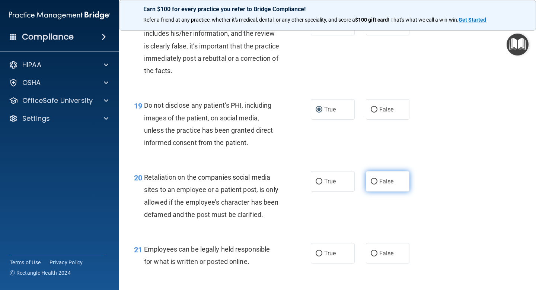
click at [375, 186] on label "False" at bounding box center [388, 181] width 44 height 20
click at [375, 184] on input "False" at bounding box center [374, 182] width 7 height 6
radio input "true"
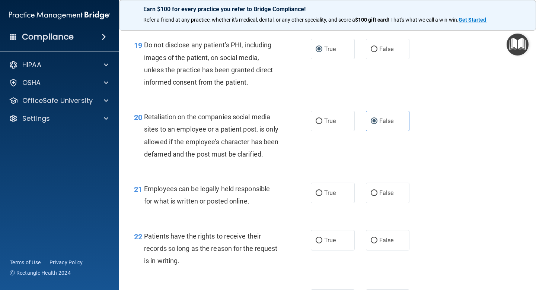
scroll to position [1439, 0]
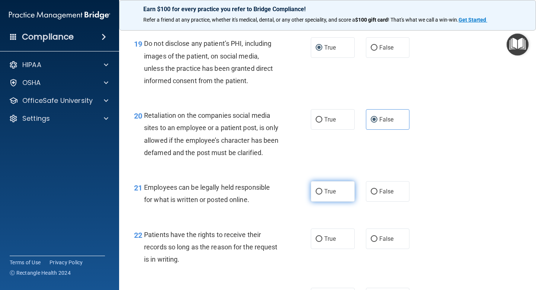
click at [320, 194] on input "True" at bounding box center [319, 192] width 7 height 6
radio input "true"
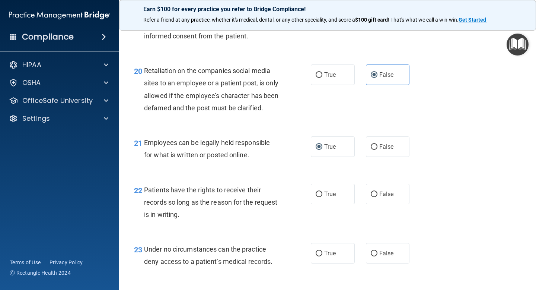
scroll to position [1505, 0]
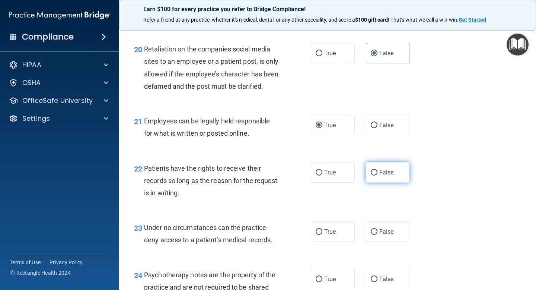
click at [375, 183] on label "False" at bounding box center [388, 172] width 44 height 20
click at [375, 175] on input "False" at bounding box center [374, 173] width 7 height 6
radio input "true"
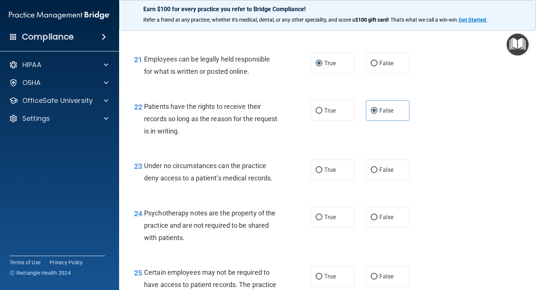
scroll to position [1569, 0]
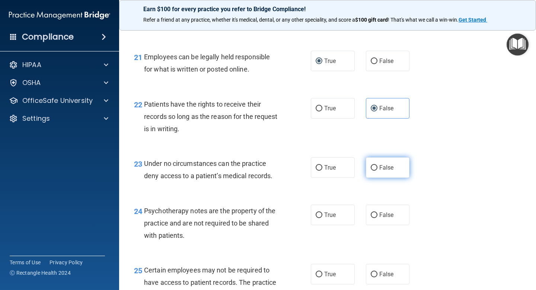
click at [376, 171] on input "False" at bounding box center [374, 168] width 7 height 6
radio input "true"
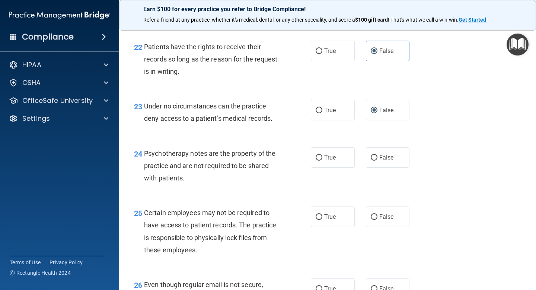
scroll to position [1633, 0]
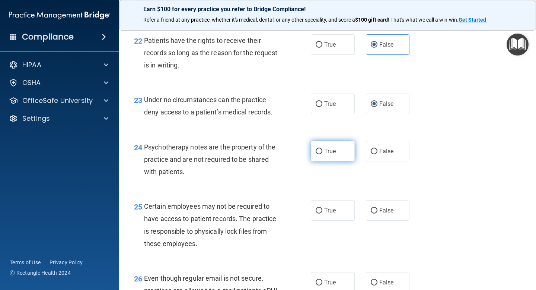
click at [321, 154] on input "True" at bounding box center [319, 152] width 7 height 6
radio input "true"
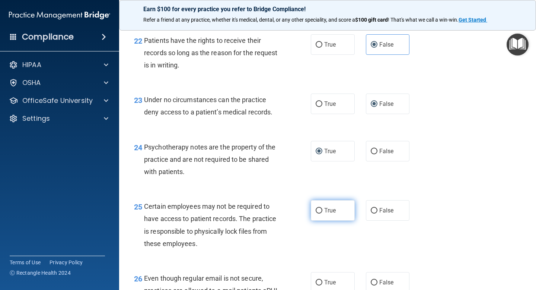
click at [319, 213] on input "True" at bounding box center [319, 211] width 7 height 6
radio input "true"
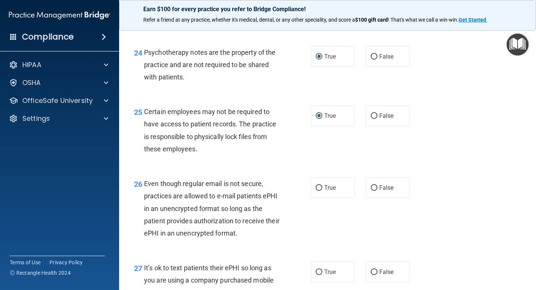
scroll to position [1731, 0]
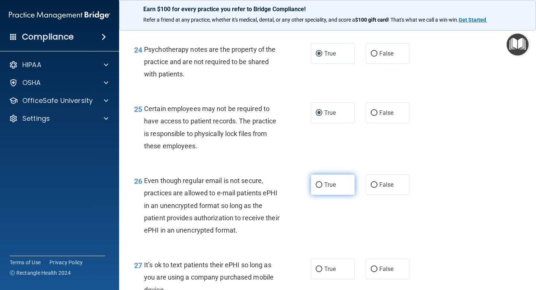
click at [319, 188] on input "True" at bounding box center [319, 185] width 7 height 6
radio input "true"
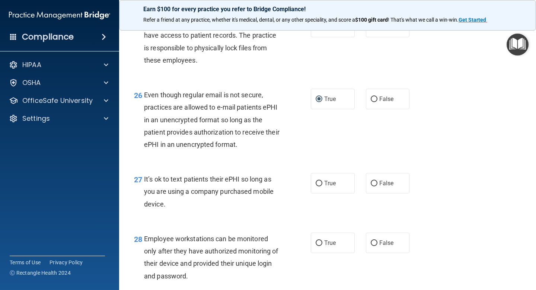
scroll to position [1820, 0]
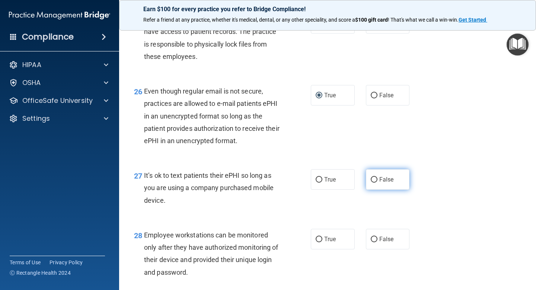
click at [374, 183] on input "False" at bounding box center [374, 180] width 7 height 6
radio input "true"
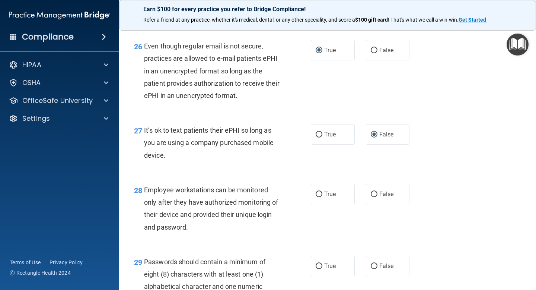
scroll to position [1875, 0]
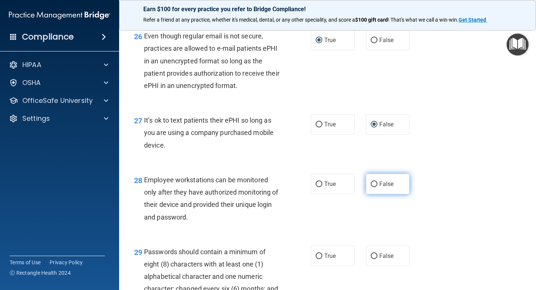
click at [375, 187] on input "False" at bounding box center [374, 184] width 7 height 6
radio input "true"
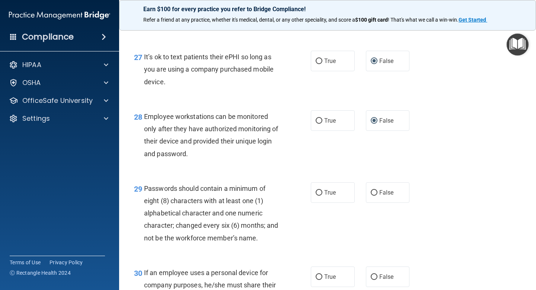
scroll to position [1940, 0]
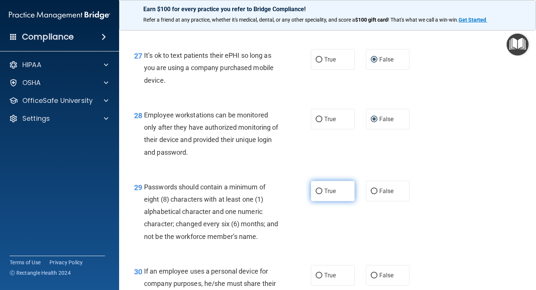
click at [322, 194] on input "True" at bounding box center [319, 192] width 7 height 6
radio input "true"
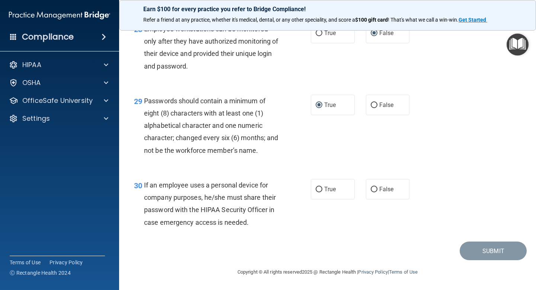
scroll to position [2038, 0]
click at [375, 191] on input "False" at bounding box center [374, 190] width 7 height 6
radio input "true"
click at [497, 247] on button "Submit" at bounding box center [493, 250] width 67 height 19
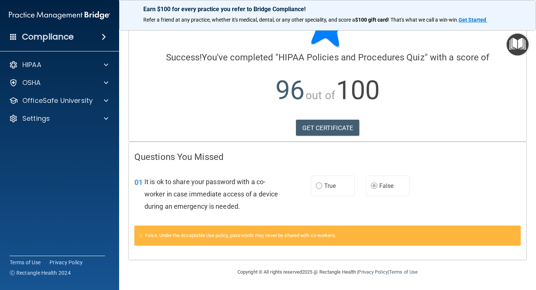
scroll to position [33, 0]
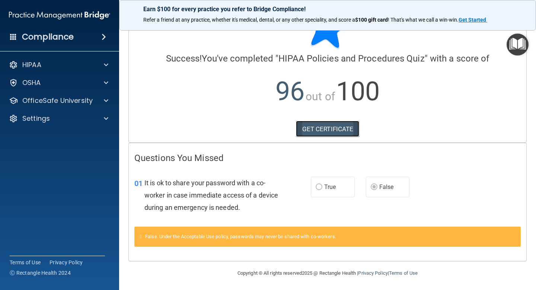
click at [345, 126] on link "GET CERTIFICATE" at bounding box center [328, 129] width 64 height 16
click at [325, 126] on link "GET CERTIFICATE" at bounding box center [328, 129] width 64 height 16
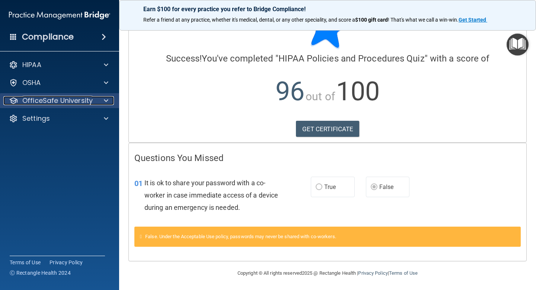
click at [94, 99] on div "OfficeSafe University" at bounding box center [49, 100] width 92 height 9
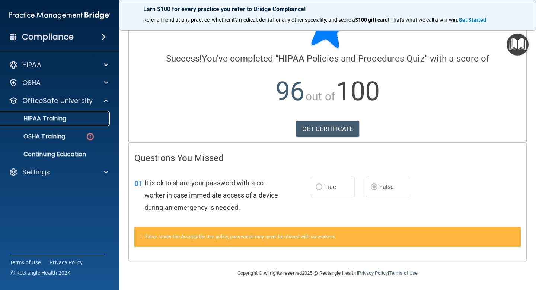
click at [80, 122] on link "HIPAA Training" at bounding box center [51, 118] width 117 height 15
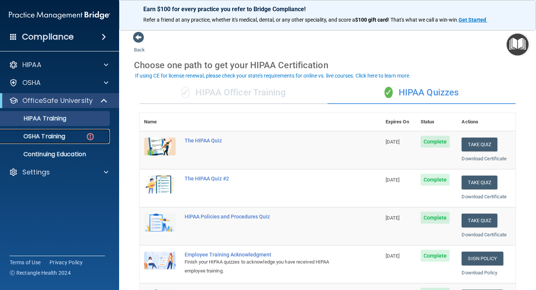
click at [89, 134] on img at bounding box center [90, 136] width 9 height 9
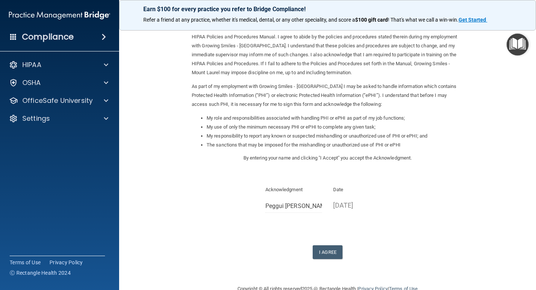
scroll to position [35, 0]
click at [335, 253] on button "I Agree" at bounding box center [328, 251] width 30 height 14
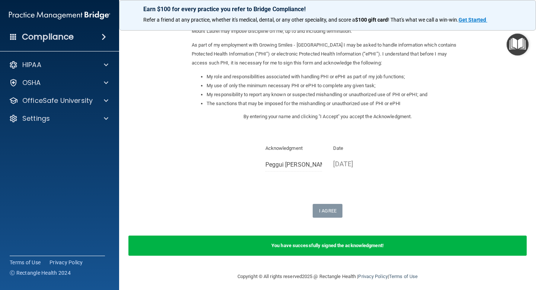
scroll to position [80, 0]
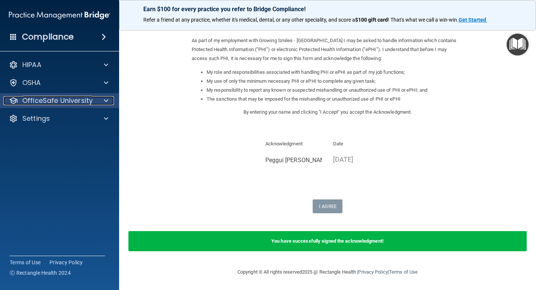
click at [103, 101] on div at bounding box center [105, 100] width 19 height 9
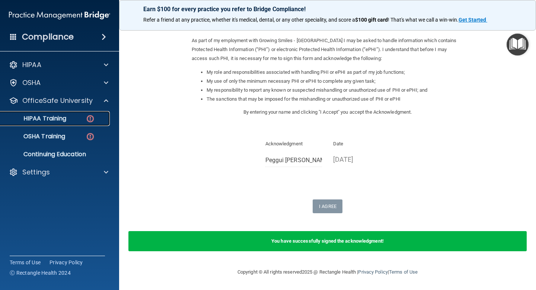
click at [88, 116] on img at bounding box center [90, 118] width 9 height 9
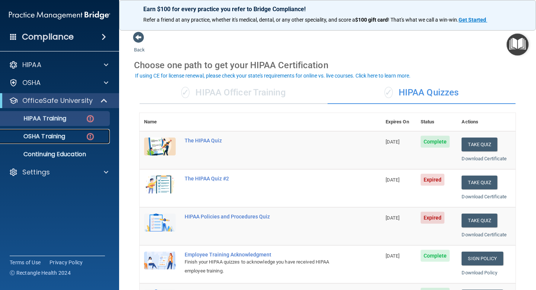
click at [60, 139] on p "OSHA Training" at bounding box center [35, 136] width 60 height 7
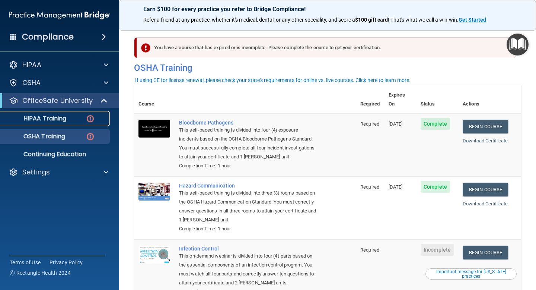
click at [83, 118] on div "HIPAA Training" at bounding box center [56, 118] width 102 height 7
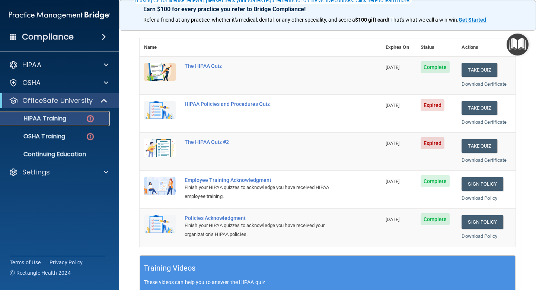
scroll to position [75, 0]
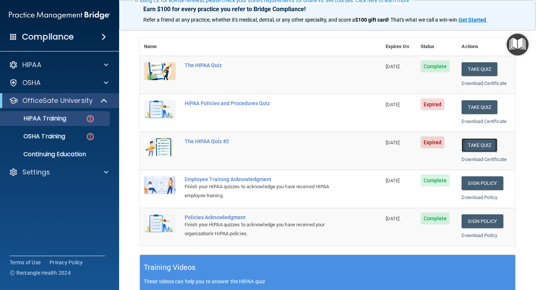
click at [479, 148] on button "Take Quiz" at bounding box center [480, 145] width 36 height 14
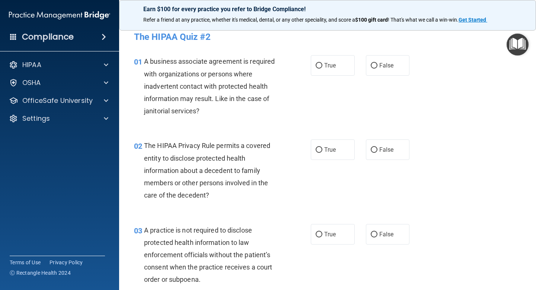
scroll to position [9, 0]
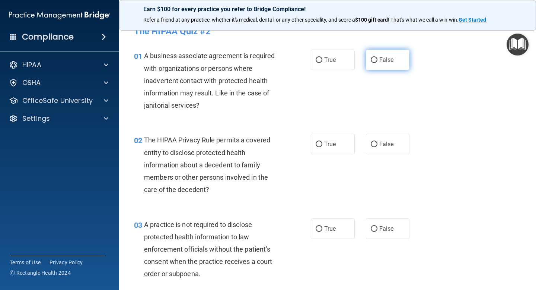
click at [373, 60] on input "False" at bounding box center [374, 60] width 7 height 6
radio input "true"
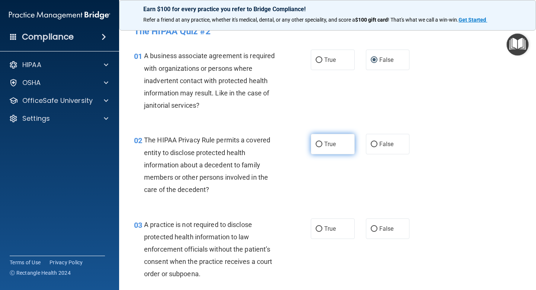
click at [318, 143] on input "True" at bounding box center [319, 145] width 7 height 6
radio input "true"
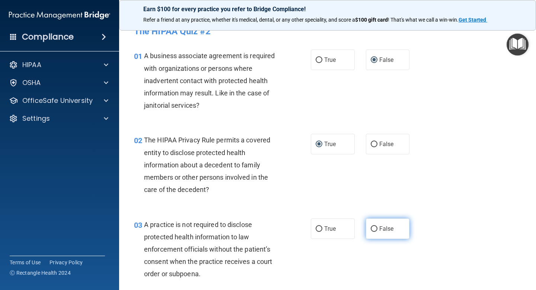
click at [374, 230] on input "False" at bounding box center [374, 229] width 7 height 6
radio input "true"
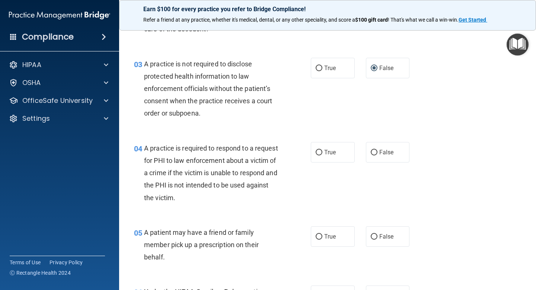
scroll to position [178, 0]
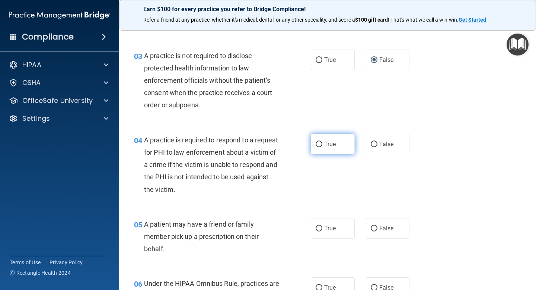
click at [322, 142] on input "True" at bounding box center [319, 145] width 7 height 6
radio input "true"
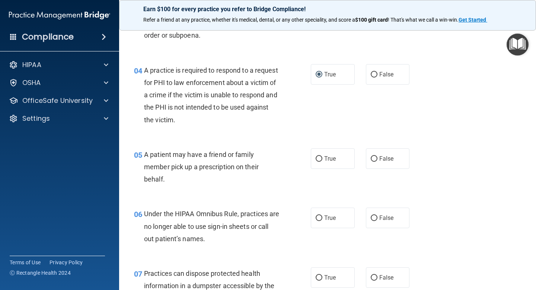
scroll to position [250, 0]
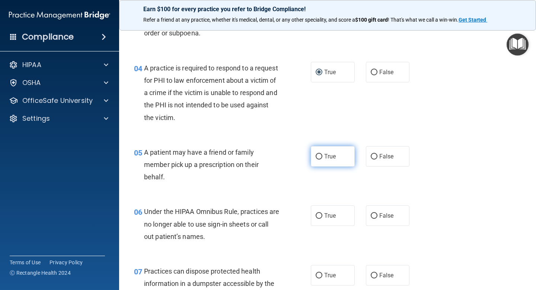
click at [321, 156] on input "True" at bounding box center [319, 157] width 7 height 6
radio input "true"
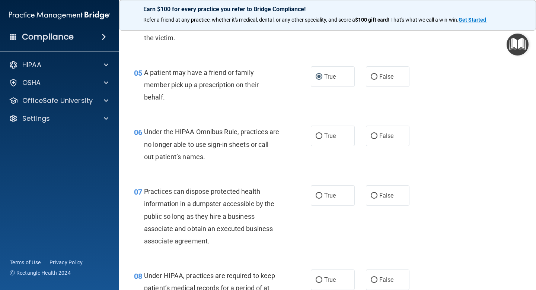
scroll to position [335, 0]
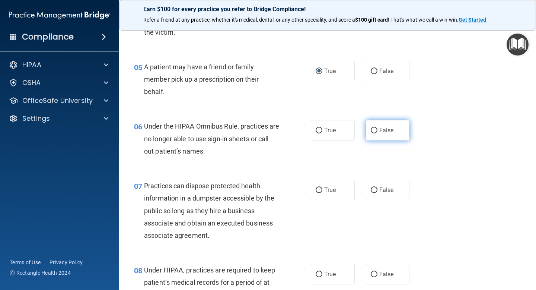
click at [375, 130] on input "False" at bounding box center [374, 131] width 7 height 6
radio input "true"
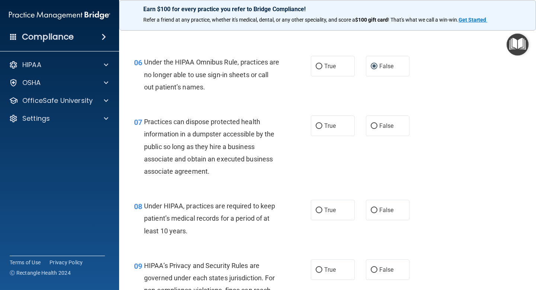
scroll to position [399, 0]
click at [374, 124] on input "False" at bounding box center [374, 127] width 7 height 6
radio input "true"
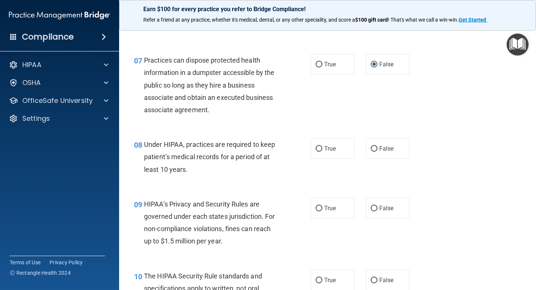
scroll to position [462, 0]
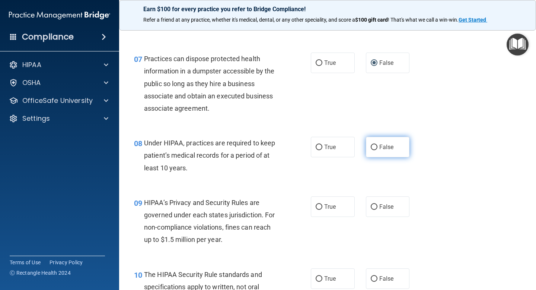
click at [374, 145] on input "False" at bounding box center [374, 148] width 7 height 6
radio input "true"
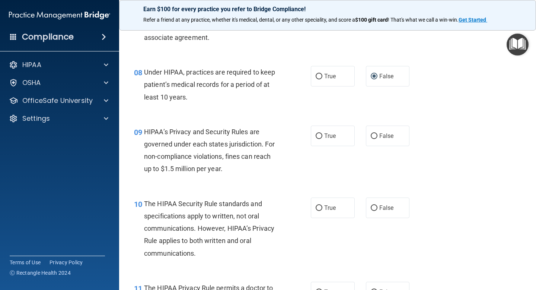
scroll to position [537, 0]
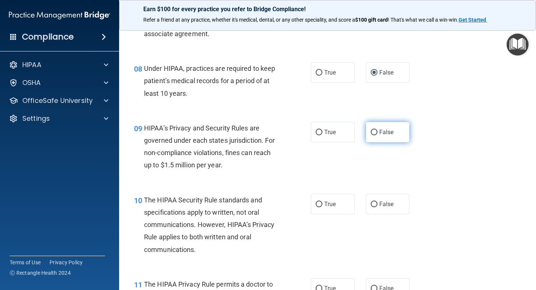
click at [376, 132] on input "False" at bounding box center [374, 133] width 7 height 6
radio input "true"
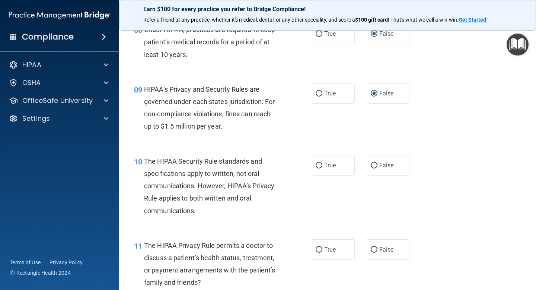
scroll to position [579, 0]
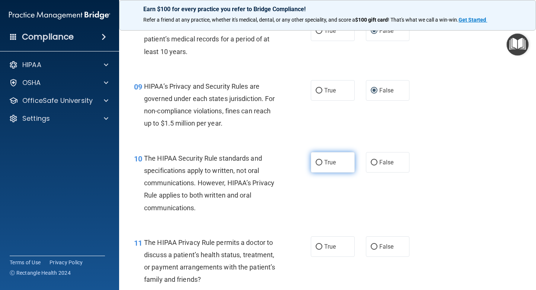
click at [322, 163] on input "True" at bounding box center [319, 163] width 7 height 6
radio input "true"
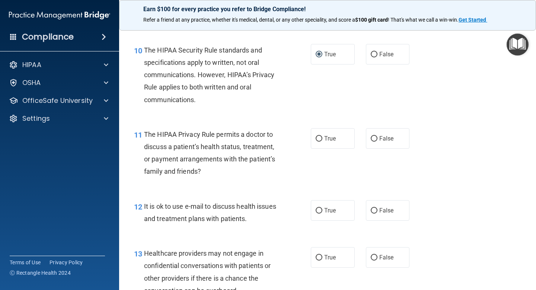
scroll to position [687, 0]
click at [320, 140] on input "True" at bounding box center [319, 138] width 7 height 6
radio input "true"
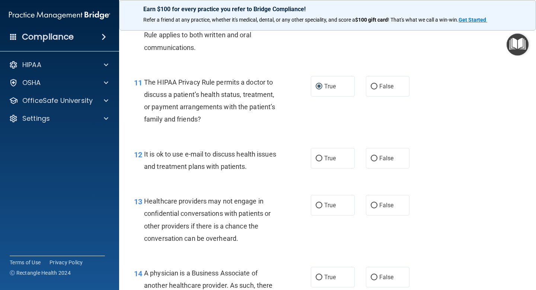
scroll to position [741, 0]
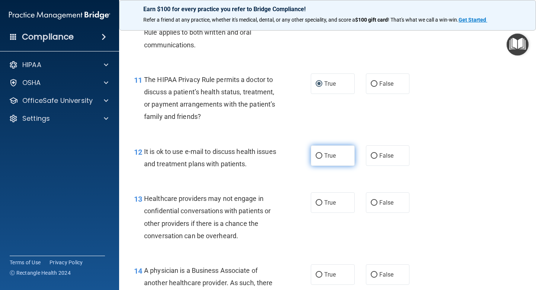
click at [320, 156] on input "True" at bounding box center [319, 156] width 7 height 6
radio input "true"
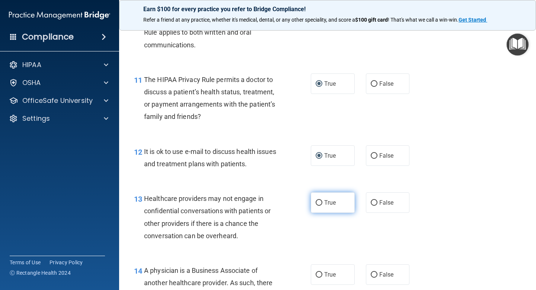
click at [321, 203] on input "True" at bounding box center [319, 203] width 7 height 6
radio input "true"
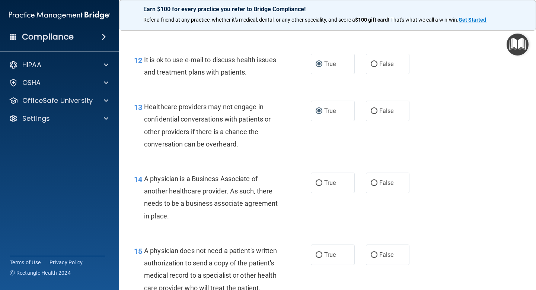
scroll to position [834, 0]
click at [322, 182] on input "True" at bounding box center [319, 183] width 7 height 6
radio input "true"
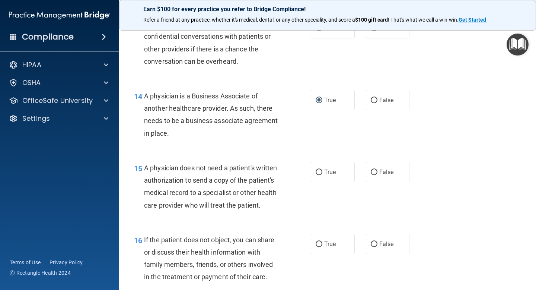
scroll to position [922, 0]
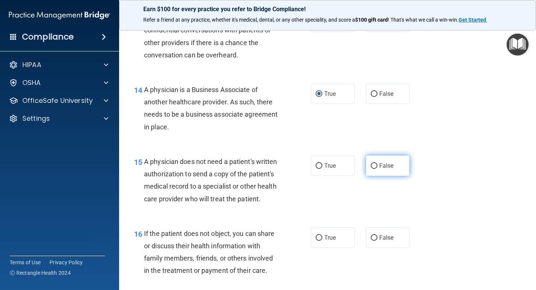
click at [375, 165] on input "False" at bounding box center [374, 166] width 7 height 6
radio input "true"
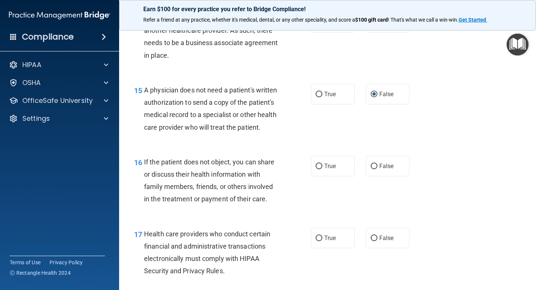
scroll to position [994, 0]
click at [375, 168] on input "False" at bounding box center [374, 166] width 7 height 6
radio input "true"
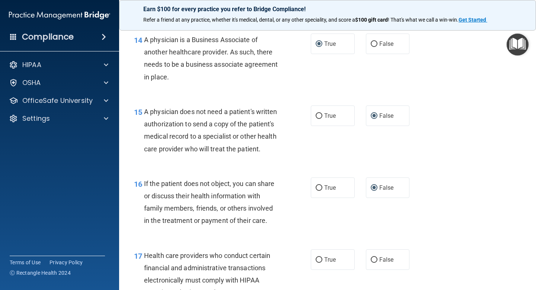
scroll to position [965, 0]
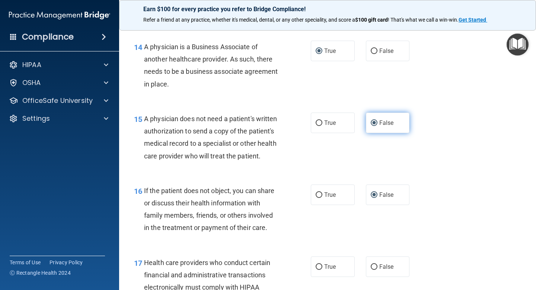
click at [377, 126] on input "False" at bounding box center [374, 123] width 7 height 6
click at [377, 122] on input "False" at bounding box center [374, 123] width 7 height 6
click at [376, 123] on input "False" at bounding box center [374, 123] width 7 height 6
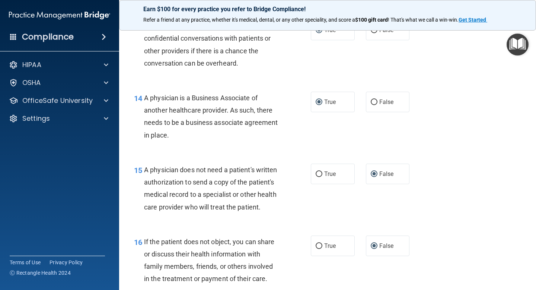
scroll to position [911, 0]
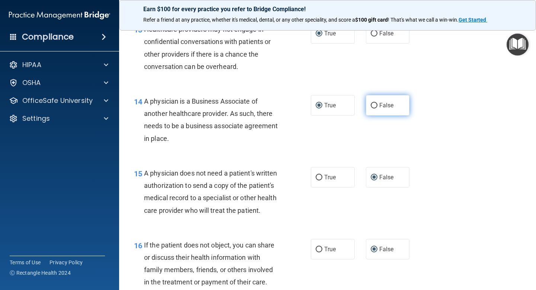
click at [374, 105] on input "False" at bounding box center [374, 106] width 7 height 6
radio input "true"
radio input "false"
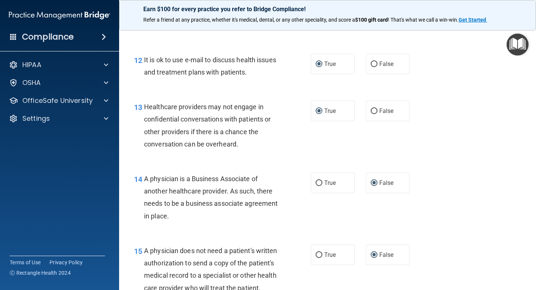
scroll to position [831, 0]
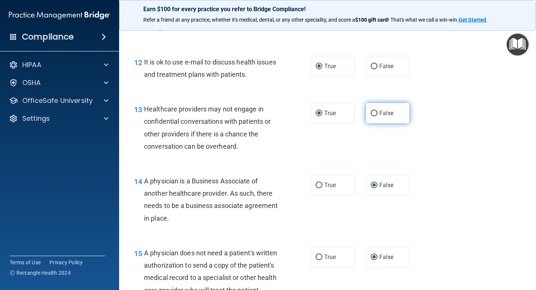
click at [375, 111] on input "False" at bounding box center [374, 114] width 7 height 6
radio input "true"
radio input "false"
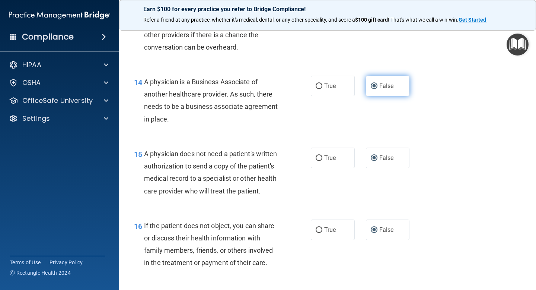
scroll to position [930, 0]
click at [319, 158] on input "True" at bounding box center [319, 158] width 7 height 6
radio input "true"
radio input "false"
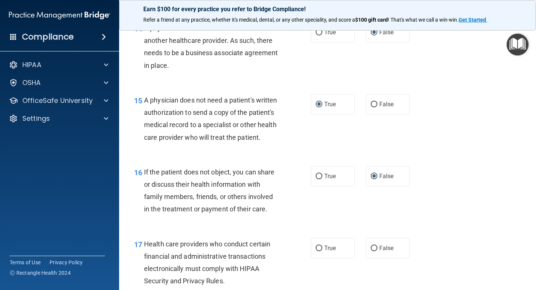
scroll to position [995, 0]
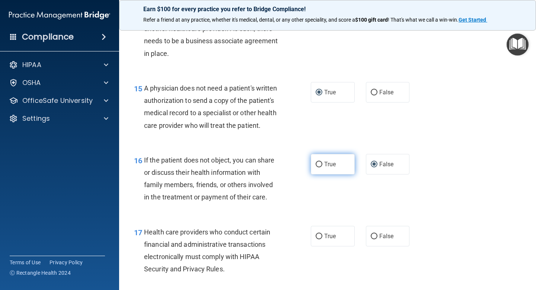
click at [319, 164] on input "True" at bounding box center [319, 165] width 7 height 6
radio input "true"
radio input "false"
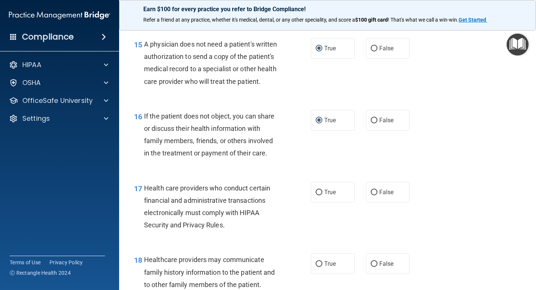
scroll to position [1053, 0]
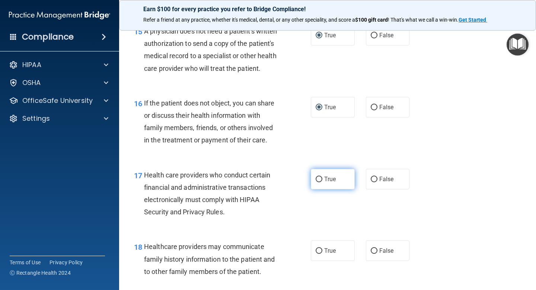
click at [319, 178] on input "True" at bounding box center [319, 180] width 7 height 6
radio input "true"
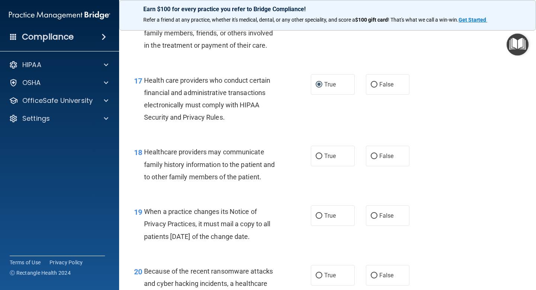
scroll to position [1149, 0]
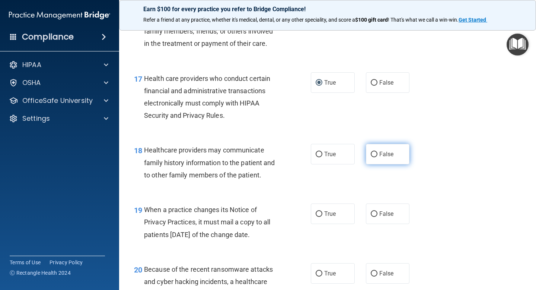
click at [373, 155] on input "False" at bounding box center [374, 155] width 7 height 6
radio input "true"
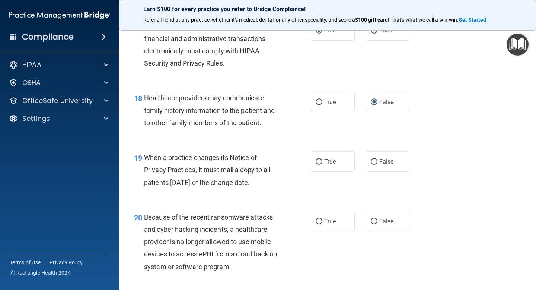
scroll to position [1209, 0]
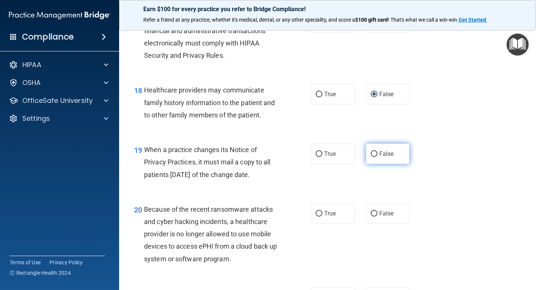
click at [374, 155] on input "False" at bounding box center [374, 154] width 7 height 6
radio input "true"
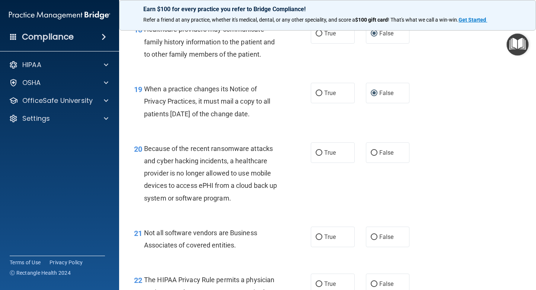
scroll to position [1273, 0]
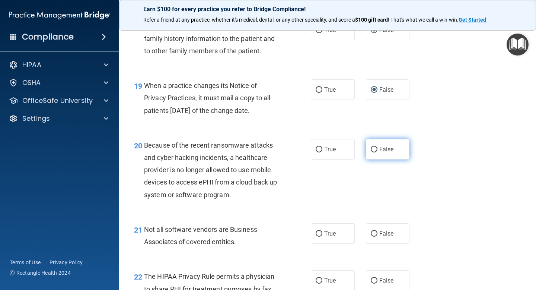
click at [376, 150] on input "False" at bounding box center [374, 150] width 7 height 6
radio input "true"
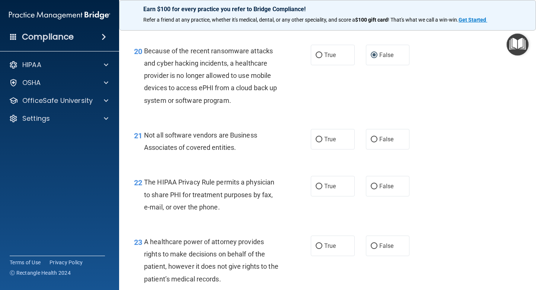
scroll to position [1368, 0]
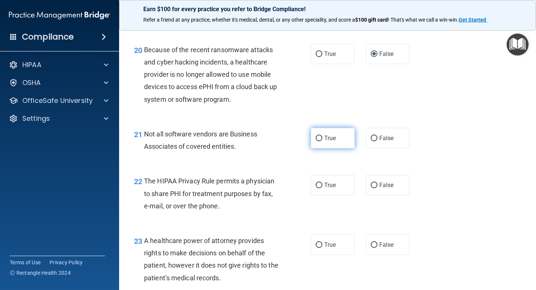
click at [320, 137] on input "True" at bounding box center [319, 139] width 7 height 6
radio input "true"
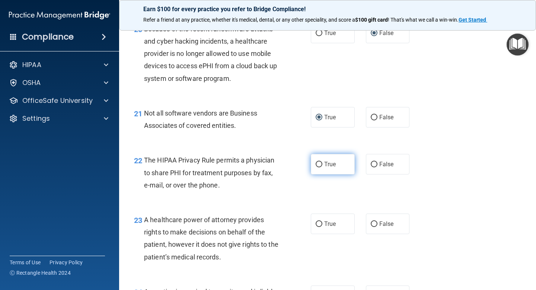
scroll to position [1391, 0]
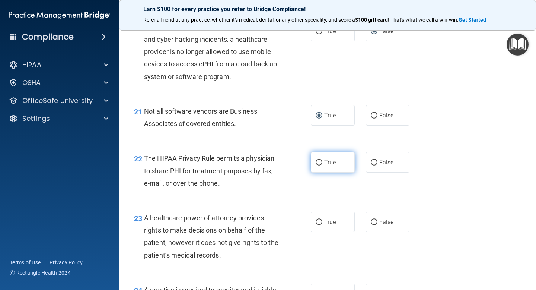
click at [319, 161] on input "True" at bounding box center [319, 163] width 7 height 6
radio input "true"
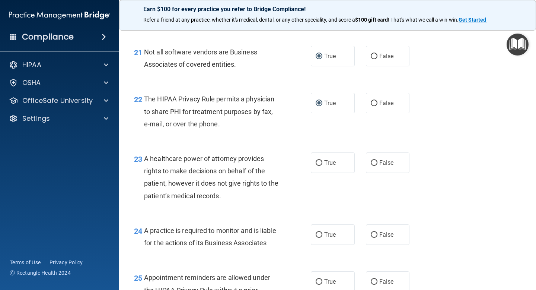
scroll to position [1456, 0]
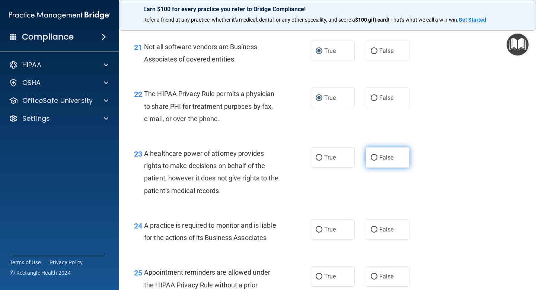
click at [374, 159] on input "False" at bounding box center [374, 158] width 7 height 6
radio input "true"
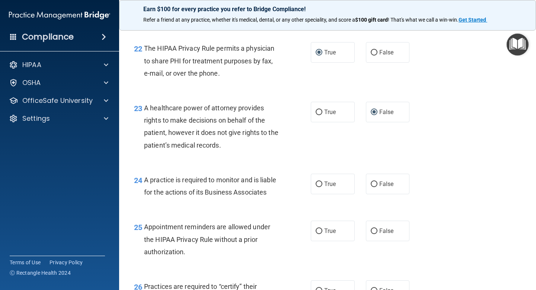
scroll to position [1501, 0]
click at [374, 181] on input "False" at bounding box center [374, 184] width 7 height 6
radio input "true"
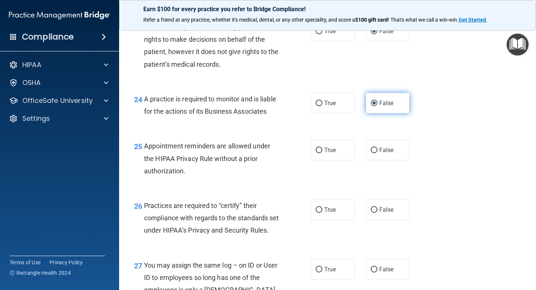
scroll to position [1590, 0]
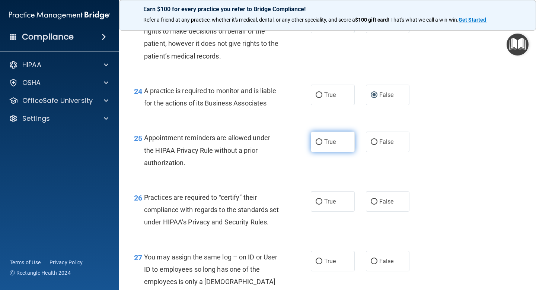
click at [320, 142] on input "True" at bounding box center [319, 142] width 7 height 6
radio input "true"
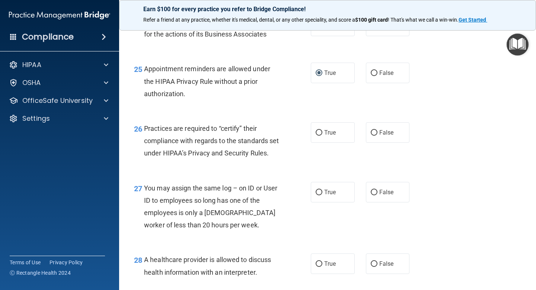
scroll to position [1660, 0]
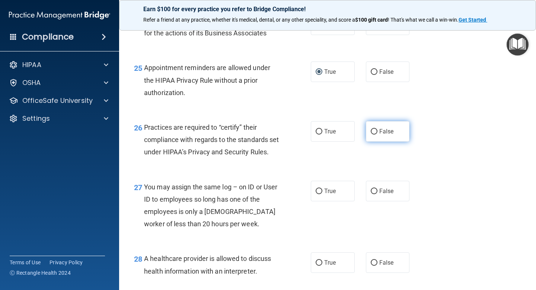
click at [374, 133] on input "False" at bounding box center [374, 132] width 7 height 6
radio input "true"
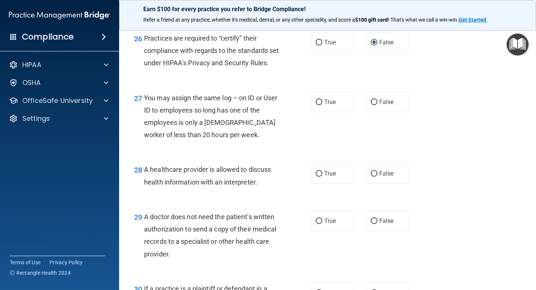
scroll to position [1751, 0]
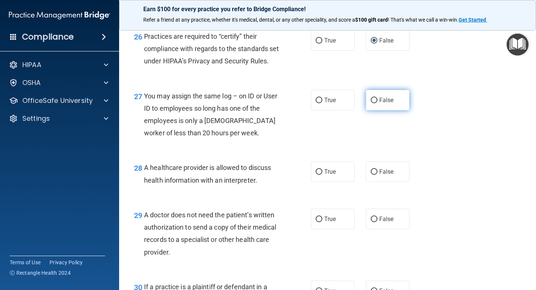
click at [375, 103] on input "False" at bounding box center [374, 101] width 7 height 6
radio input "true"
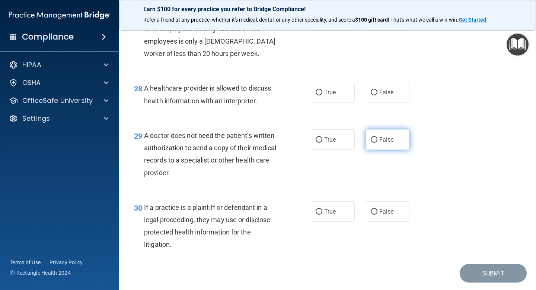
scroll to position [1837, 0]
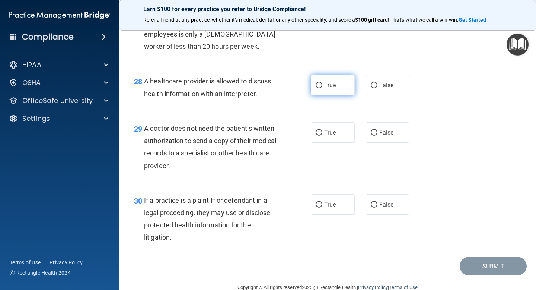
click at [317, 88] on input "True" at bounding box center [319, 86] width 7 height 6
radio input "true"
click at [322, 136] on input "True" at bounding box center [319, 133] width 7 height 6
radio input "true"
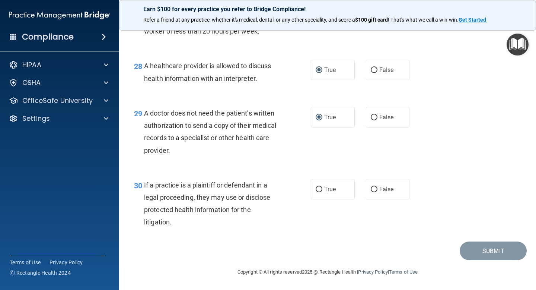
scroll to position [1865, 0]
click at [320, 189] on input "True" at bounding box center [319, 190] width 7 height 6
radio input "true"
click at [482, 253] on button "Submit" at bounding box center [493, 250] width 67 height 19
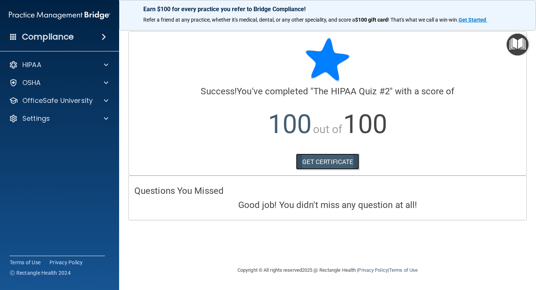
click at [329, 159] on link "GET CERTIFICATE" at bounding box center [328, 161] width 64 height 16
click at [331, 162] on link "GET CERTIFICATE" at bounding box center [328, 161] width 64 height 16
